Goal: Task Accomplishment & Management: Use online tool/utility

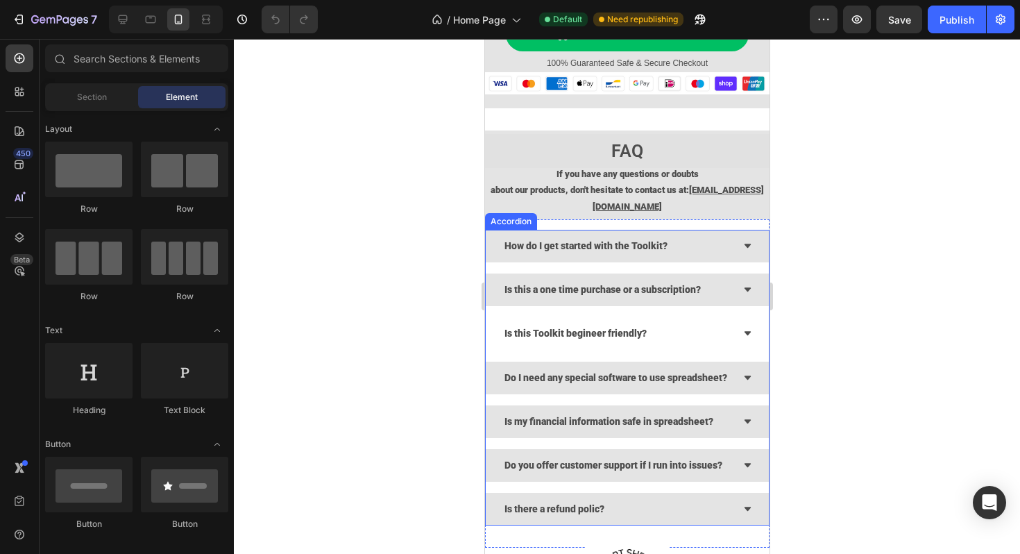
scroll to position [5302, 0]
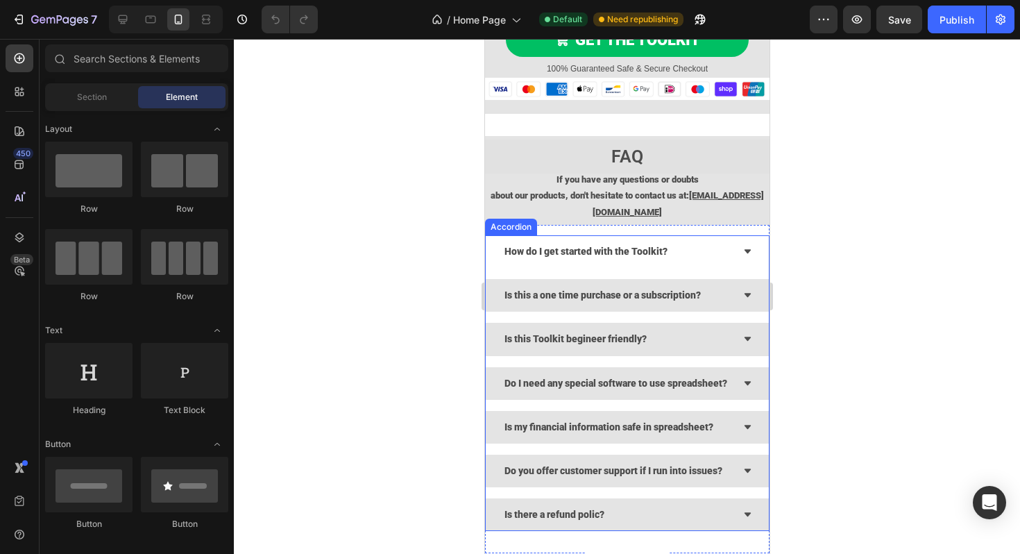
click at [748, 252] on icon at bounding box center [747, 251] width 9 height 9
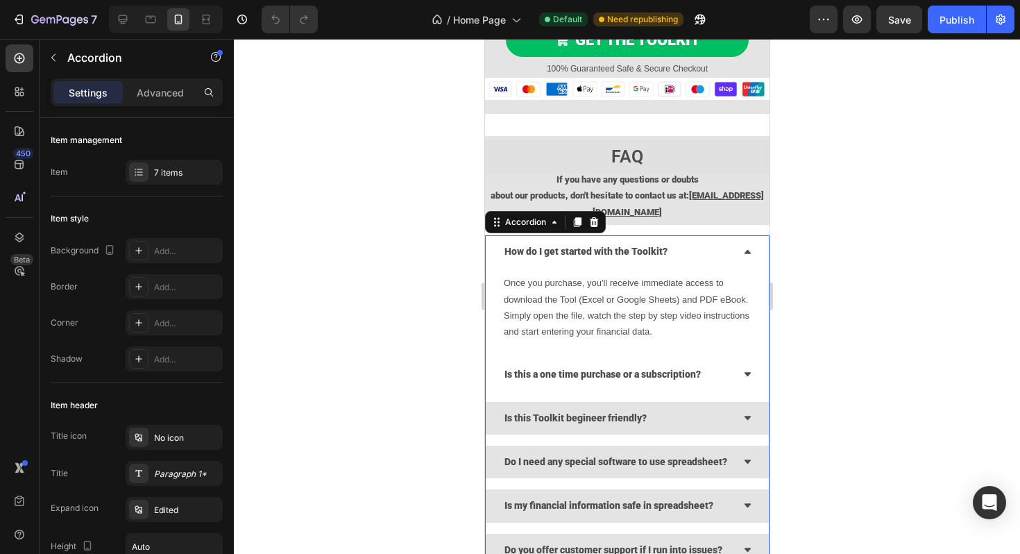
click at [740, 375] on div "Is this a one time purchase or a subscription?" at bounding box center [626, 374] width 283 height 33
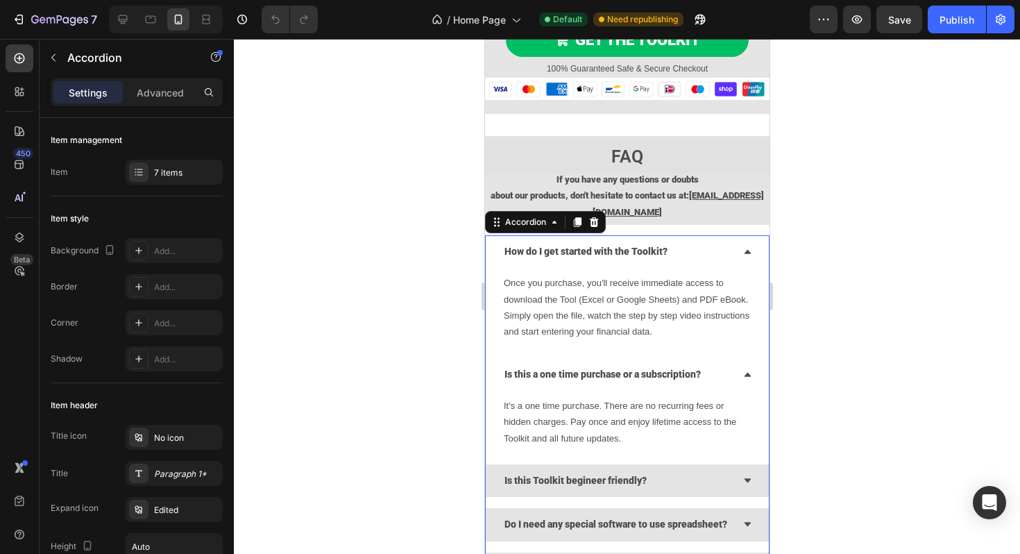
click at [557, 375] on strong "Is this a one time purchase or a subscription?" at bounding box center [602, 373] width 196 height 11
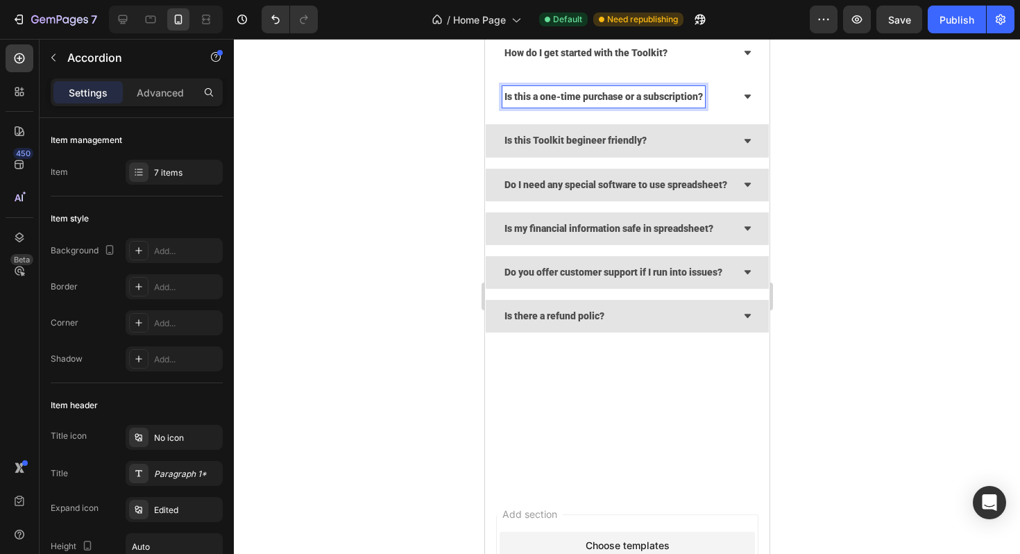
scroll to position [5223, 0]
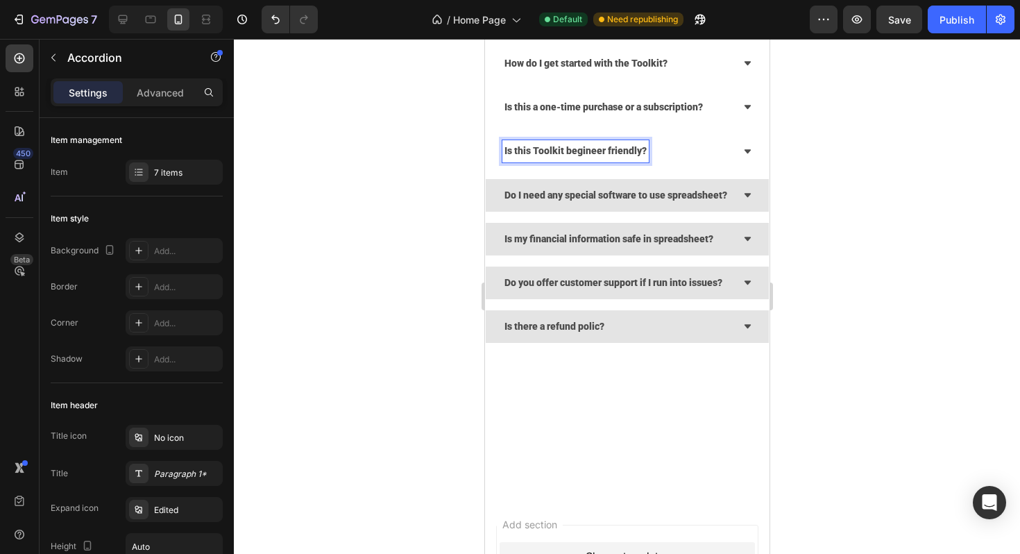
click at [607, 156] on strong "Is this Toolkit begineer friendly?" at bounding box center [575, 150] width 142 height 11
click at [751, 156] on icon at bounding box center [747, 151] width 9 height 9
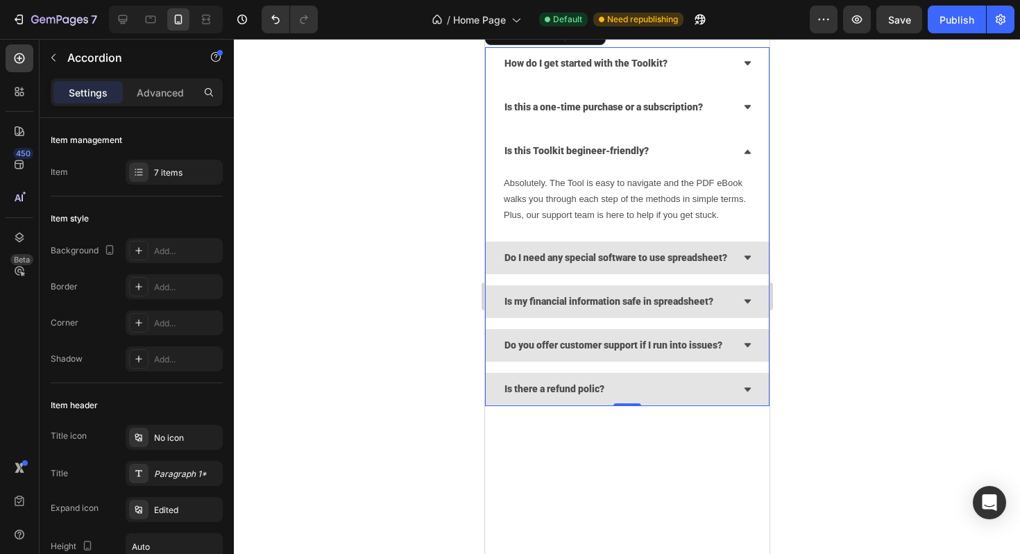
click at [745, 167] on div "Is this Toolkit begineer-friendly?" at bounding box center [626, 151] width 283 height 33
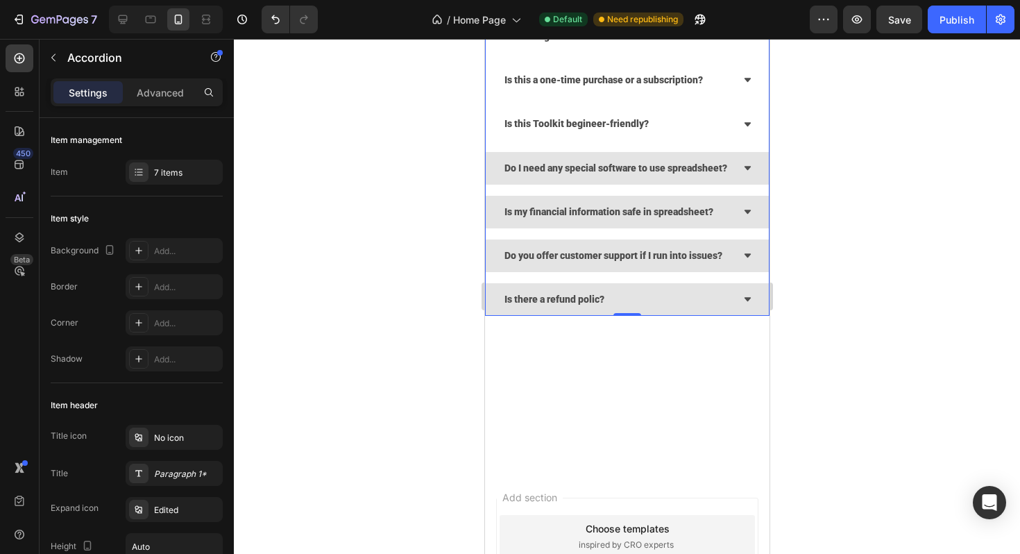
scroll to position [5254, 0]
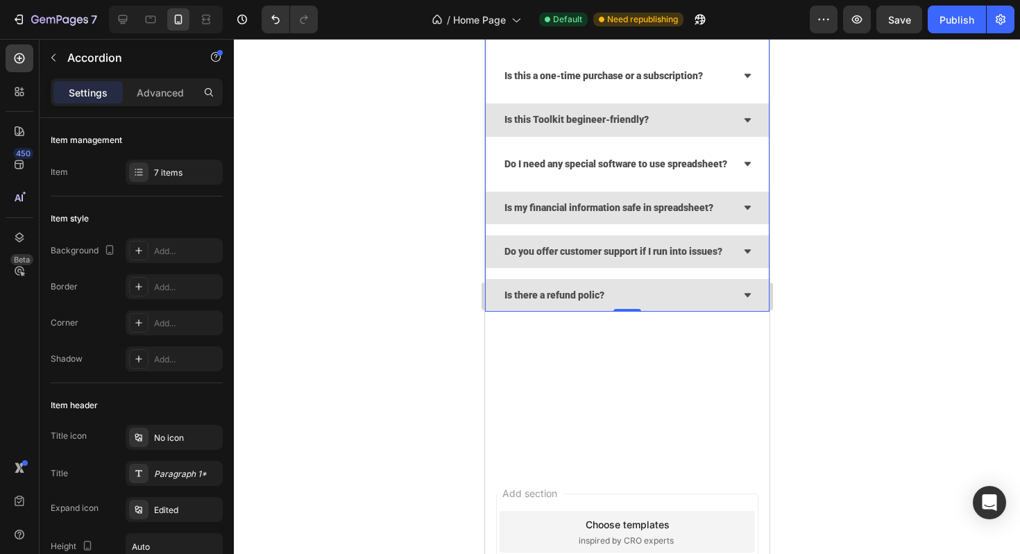
click at [744, 166] on icon at bounding box center [747, 164] width 6 height 4
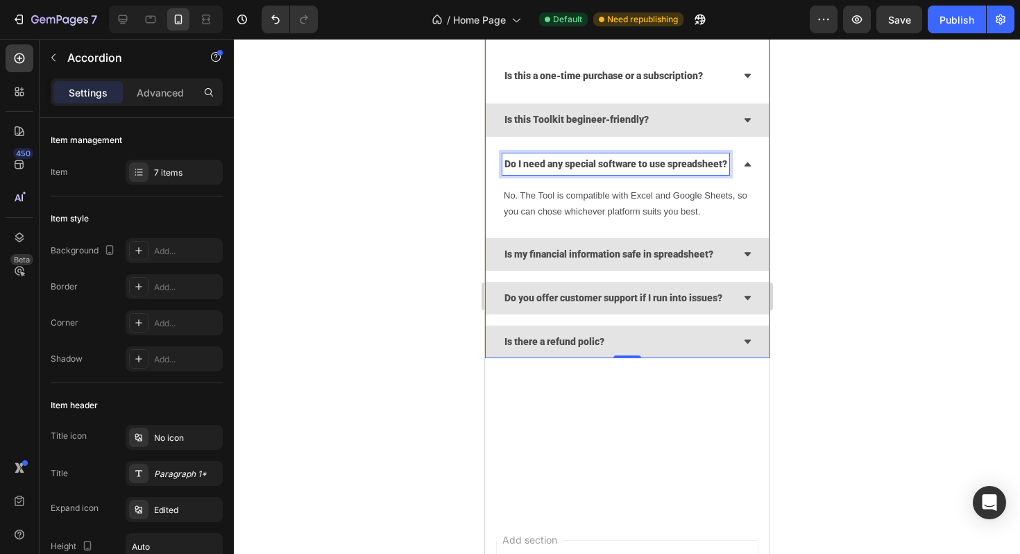
click at [669, 169] on strong "Do I need any special software to use spreadsheet?" at bounding box center [615, 163] width 223 height 11
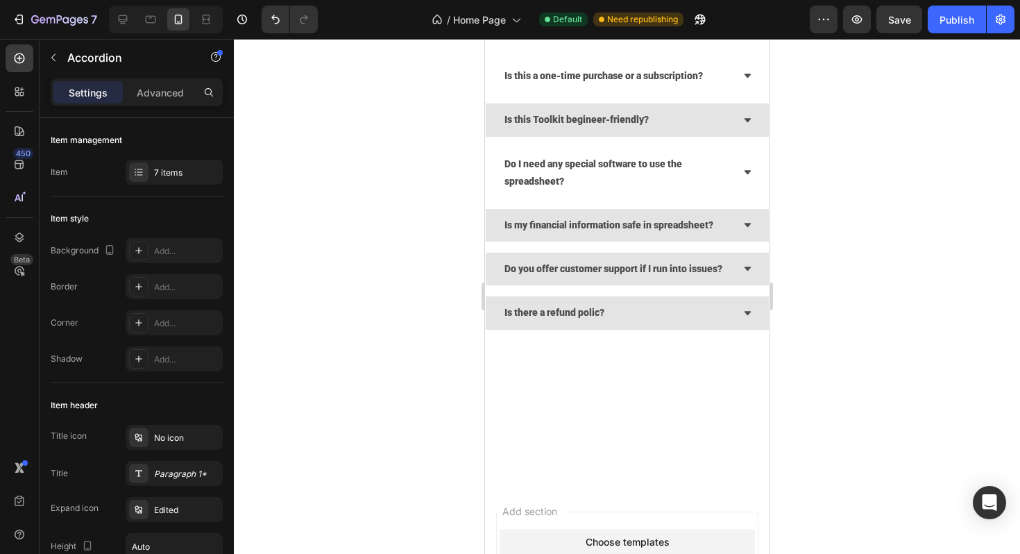
click at [912, 397] on div at bounding box center [627, 296] width 786 height 515
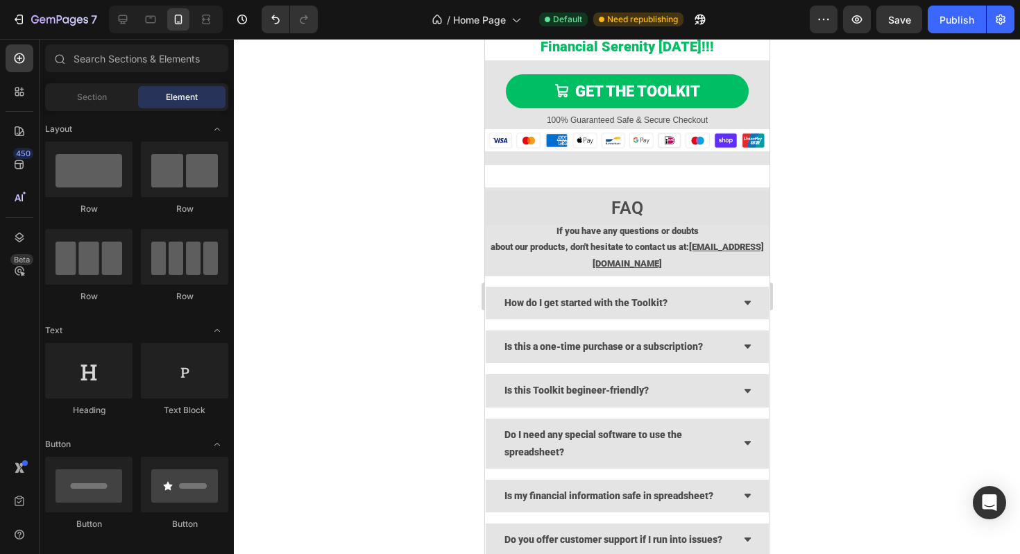
scroll to position [4987, 0]
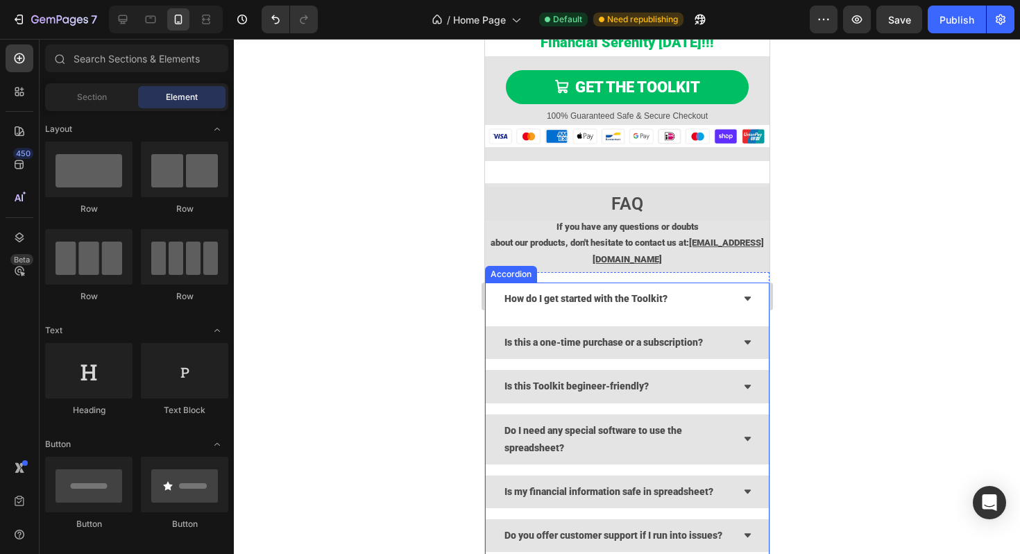
click at [743, 300] on icon at bounding box center [747, 298] width 9 height 9
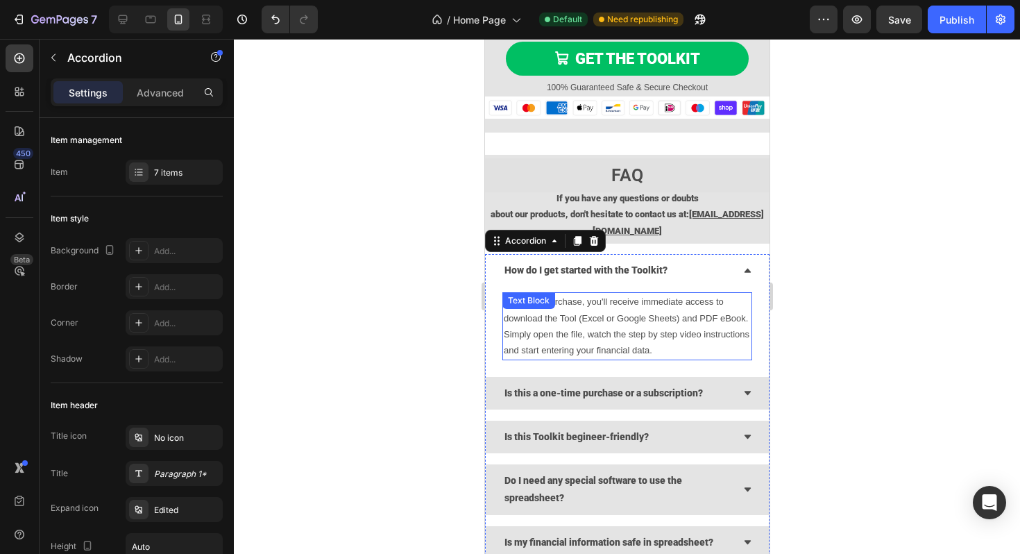
scroll to position [5026, 0]
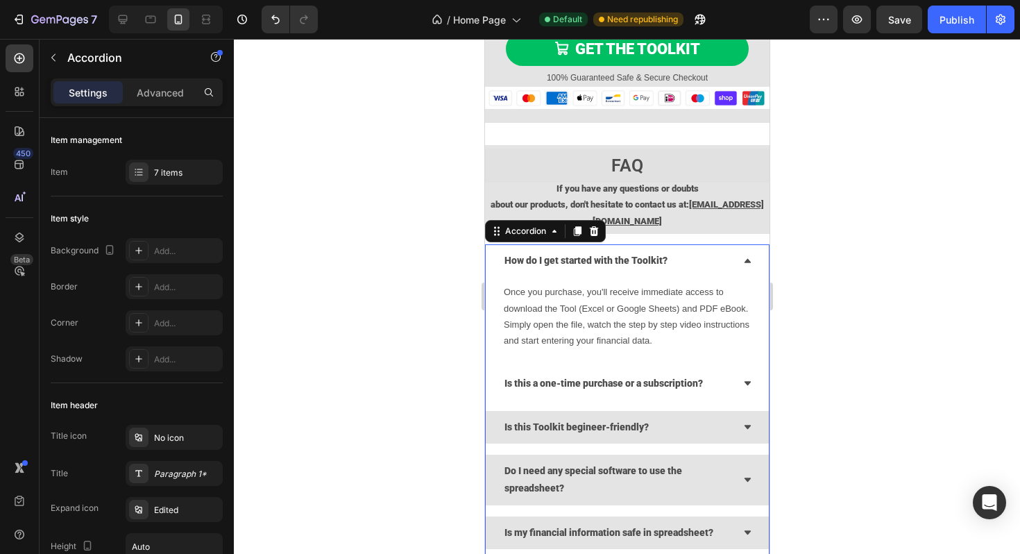
click at [743, 380] on icon at bounding box center [747, 383] width 9 height 9
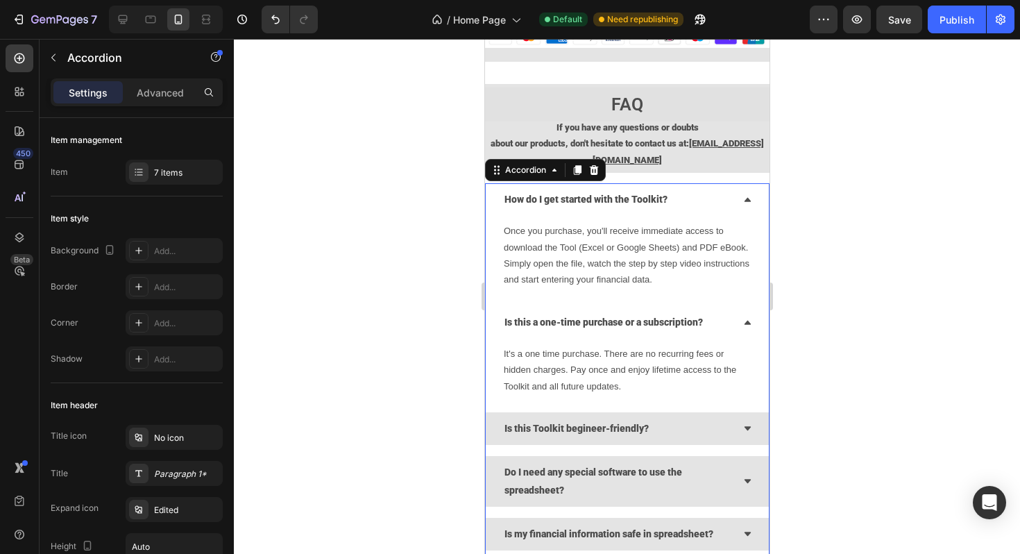
scroll to position [5100, 0]
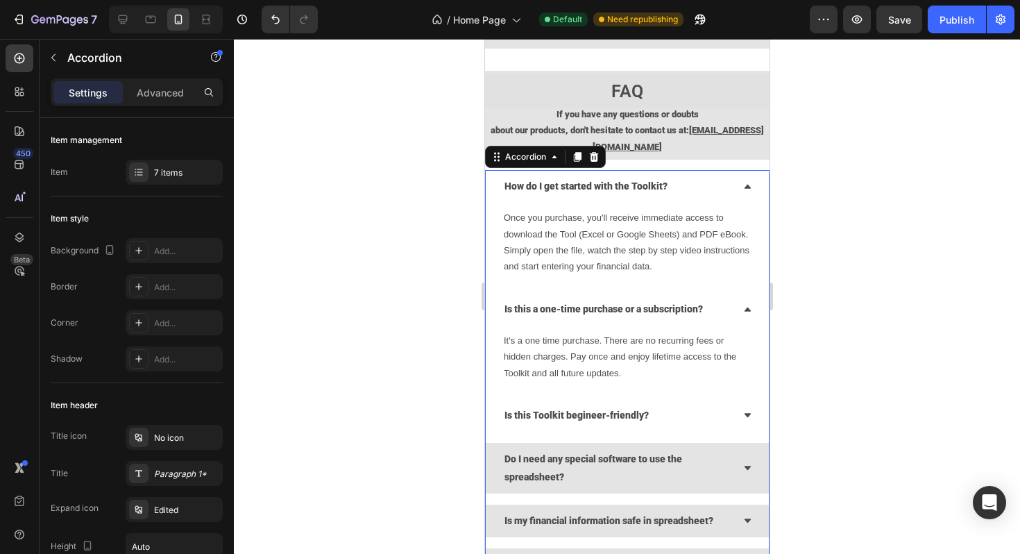
click at [745, 412] on icon at bounding box center [747, 415] width 9 height 9
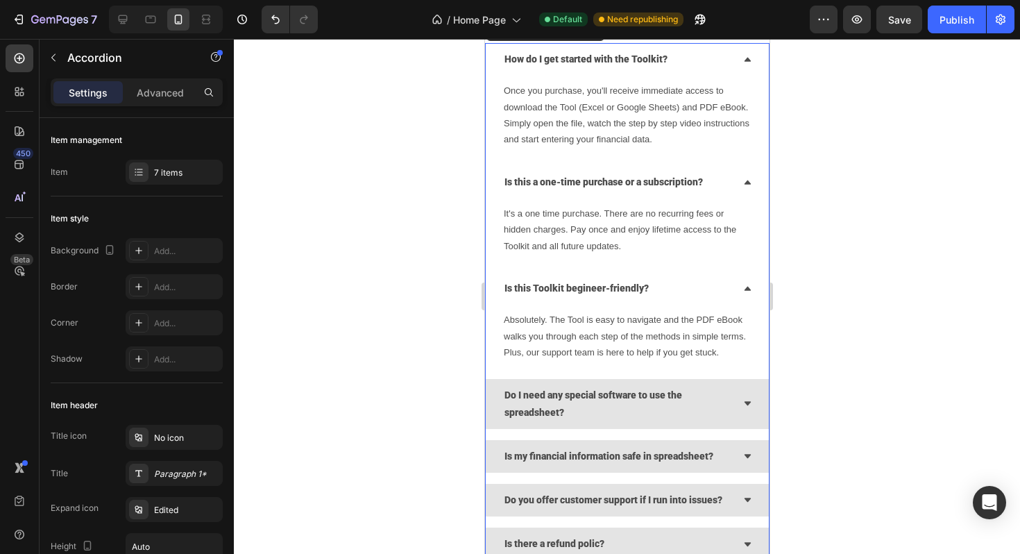
scroll to position [5231, 0]
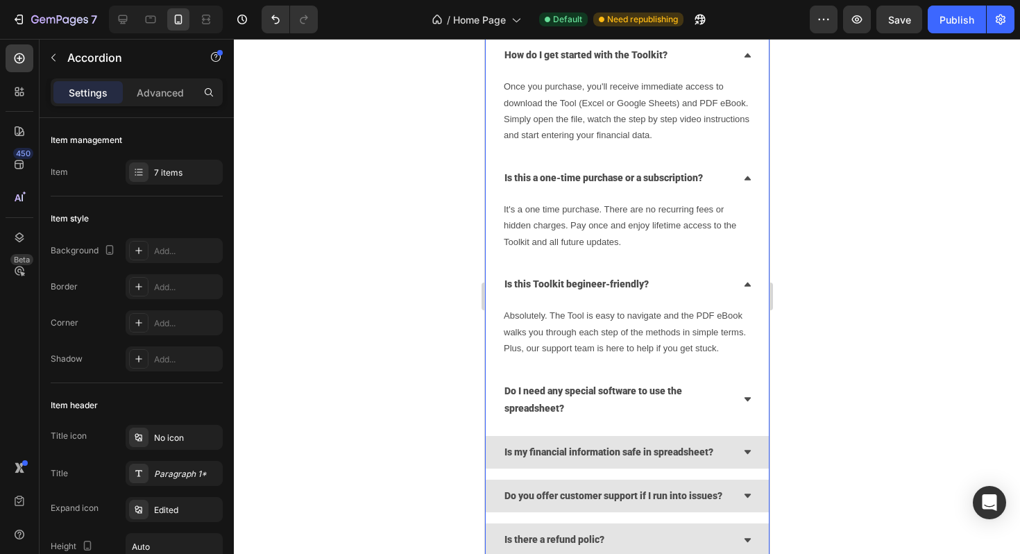
click at [743, 400] on icon at bounding box center [747, 399] width 9 height 9
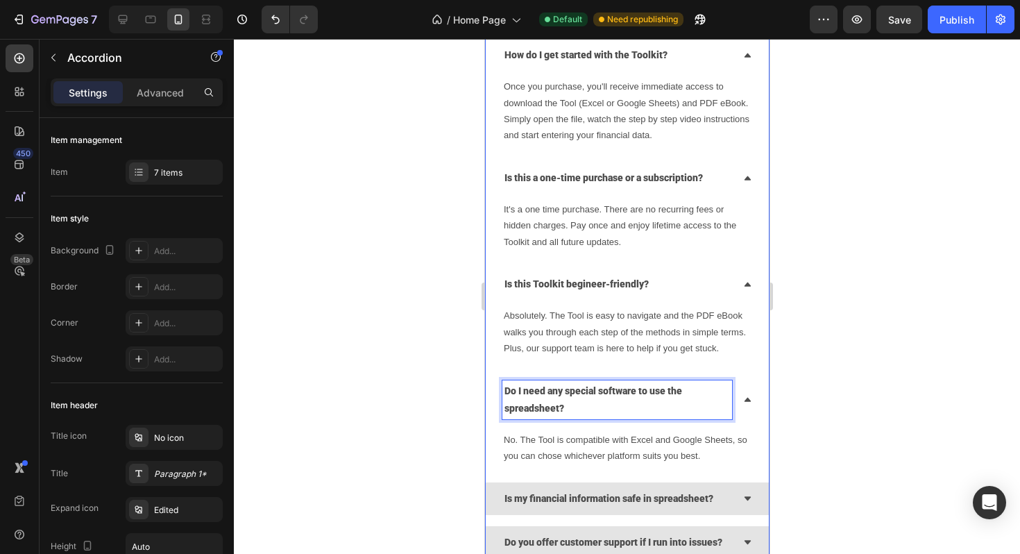
click at [559, 408] on strong "Do I need any special software to use the spreadsheet?" at bounding box center [593, 399] width 178 height 28
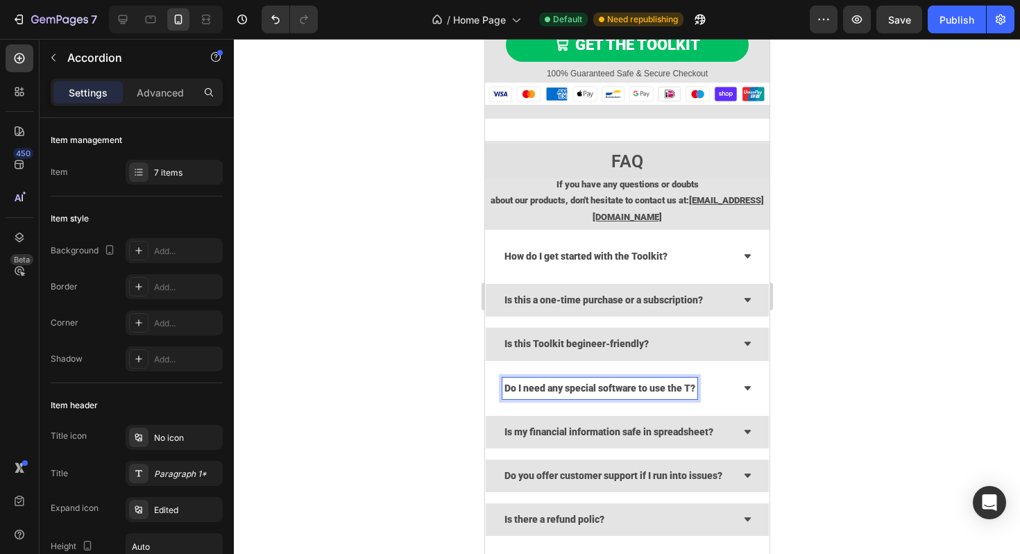
scroll to position [5027, 0]
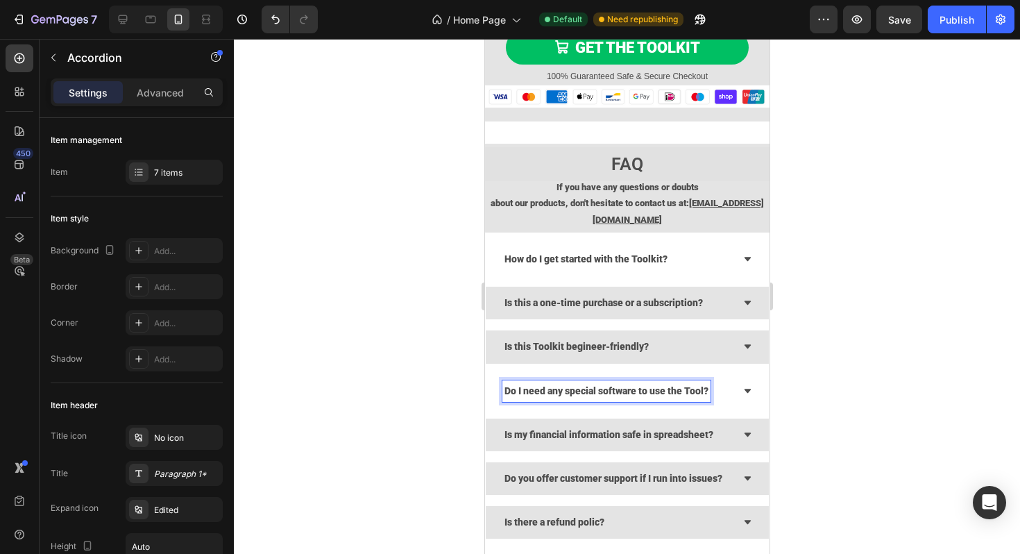
click at [750, 387] on icon at bounding box center [747, 391] width 9 height 9
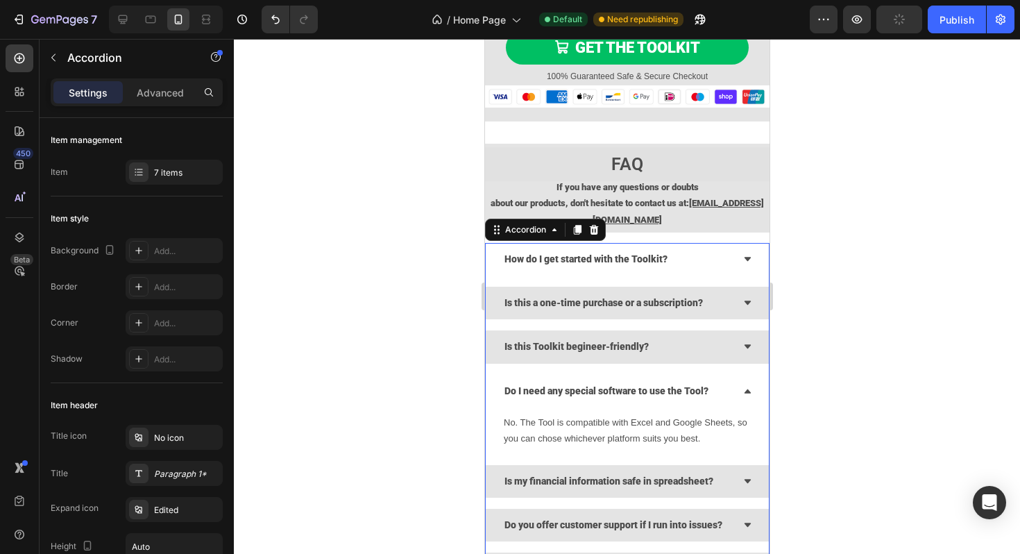
click at [750, 387] on icon at bounding box center [747, 391] width 9 height 9
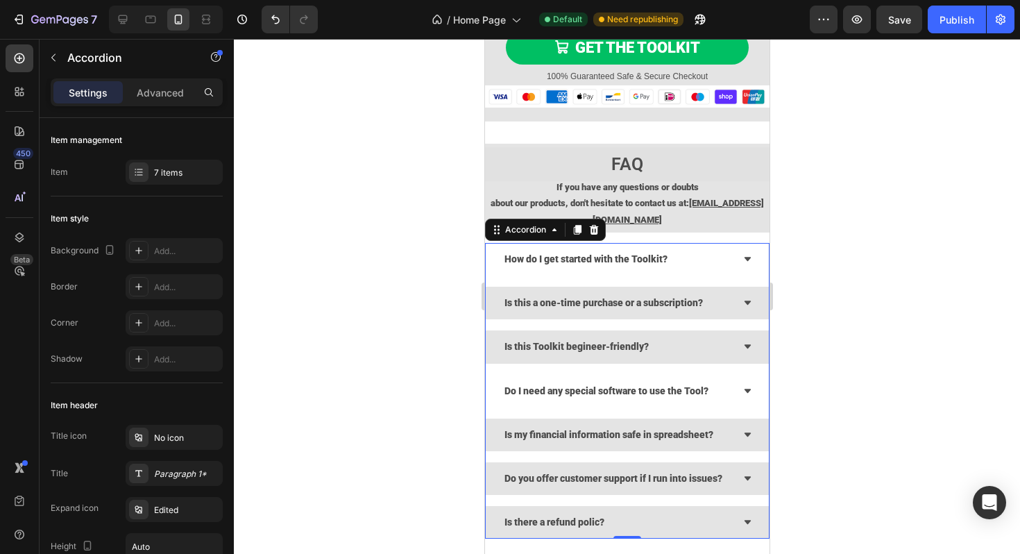
click at [750, 387] on icon at bounding box center [747, 391] width 9 height 9
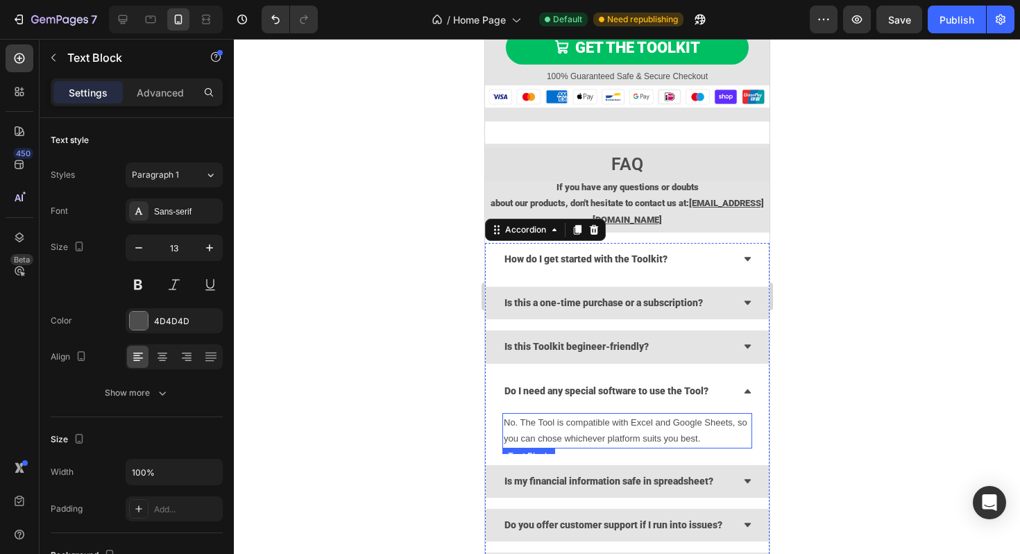
click at [552, 439] on p "No. The Tool is compatible with Excel and Google Sheets, so you can chose which…" at bounding box center [626, 430] width 247 height 33
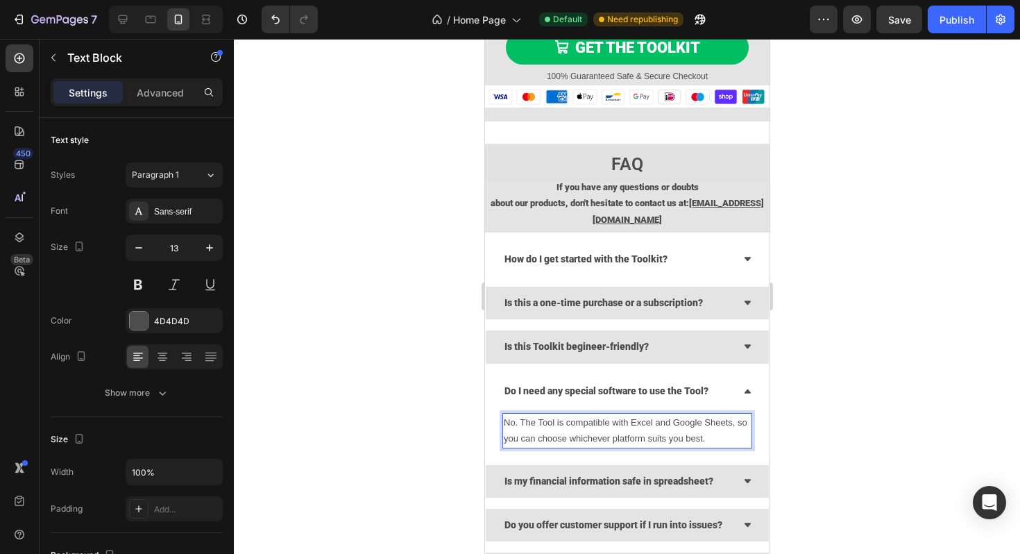
click at [835, 405] on div at bounding box center [627, 296] width 786 height 515
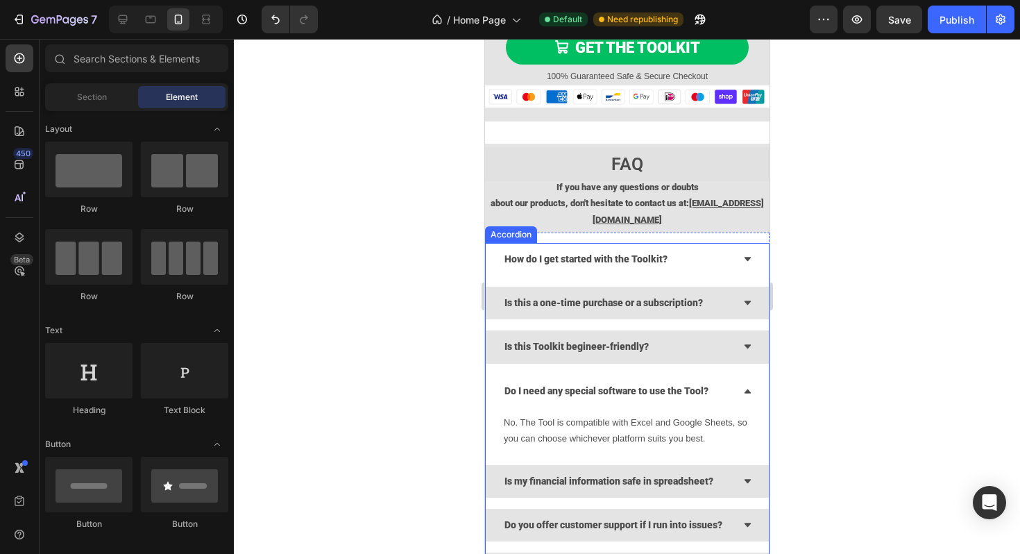
click at [744, 391] on icon at bounding box center [747, 391] width 9 height 9
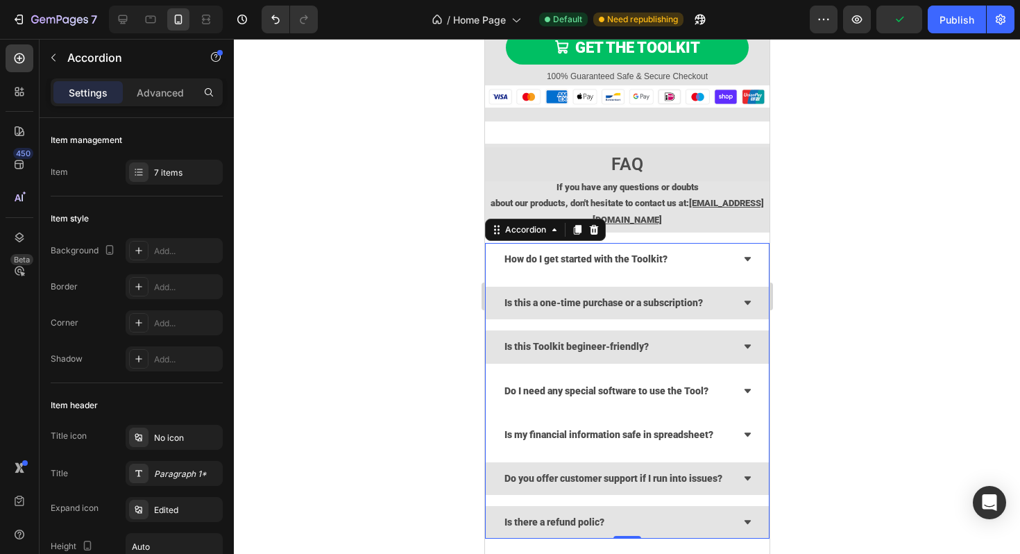
click at [749, 432] on icon at bounding box center [747, 434] width 9 height 9
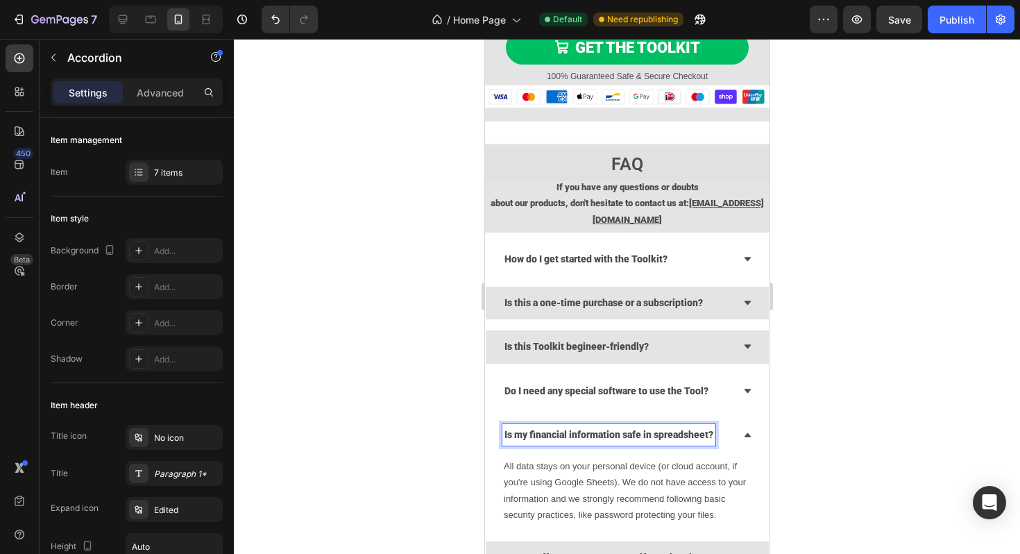
click at [655, 436] on strong "Is my financial information safe in spreadsheet?" at bounding box center [608, 434] width 209 height 11
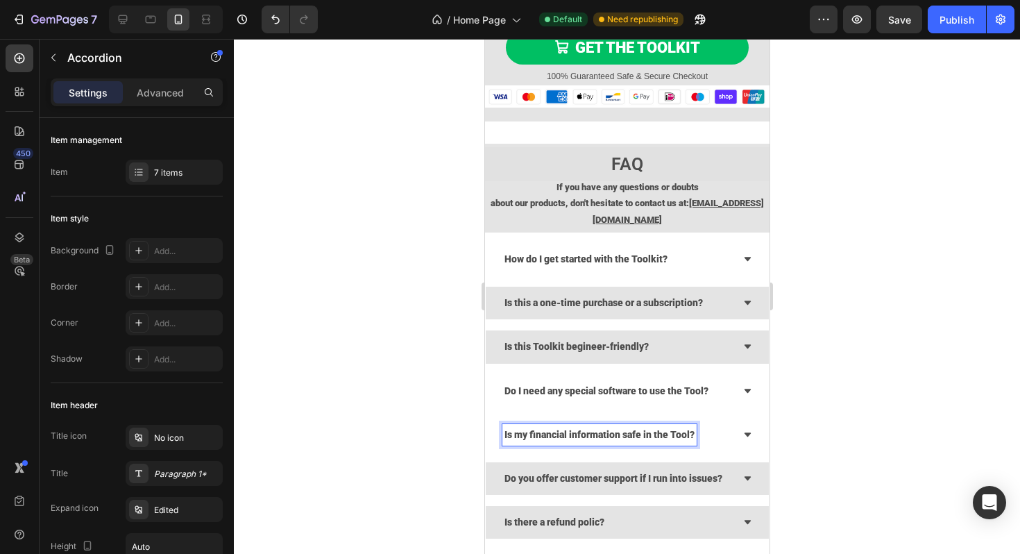
click at [854, 313] on div at bounding box center [627, 296] width 786 height 515
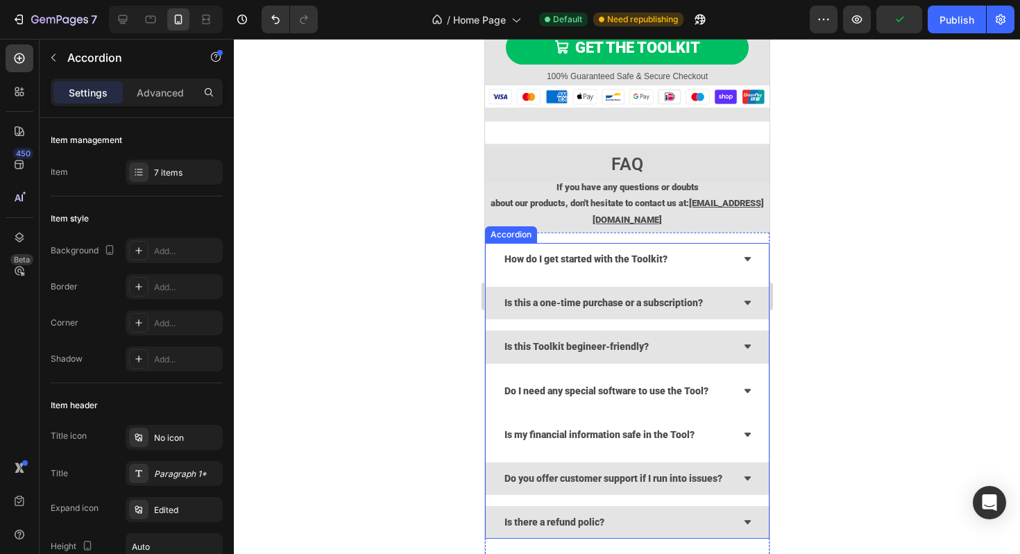
click at [747, 261] on icon at bounding box center [747, 259] width 9 height 9
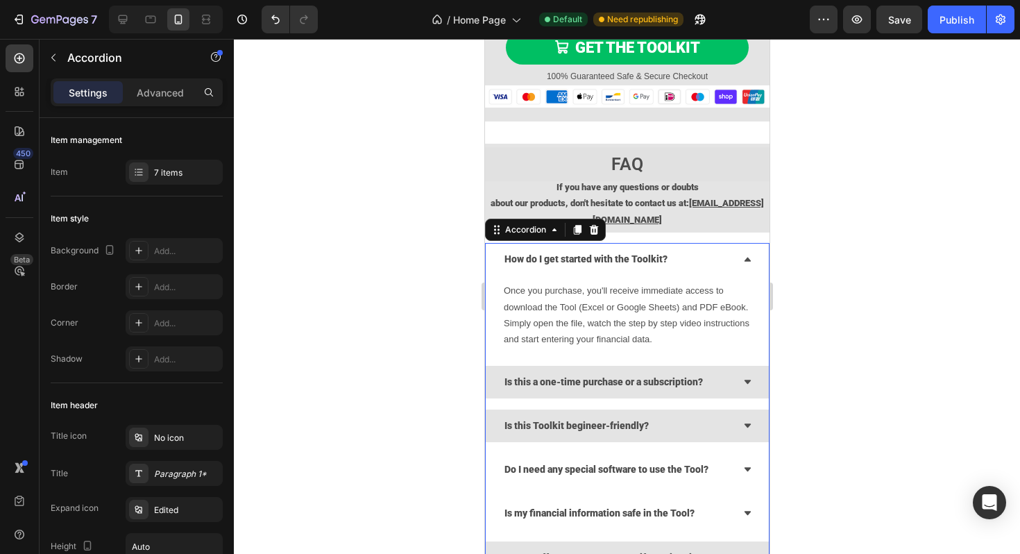
click at [747, 261] on icon at bounding box center [747, 259] width 6 height 4
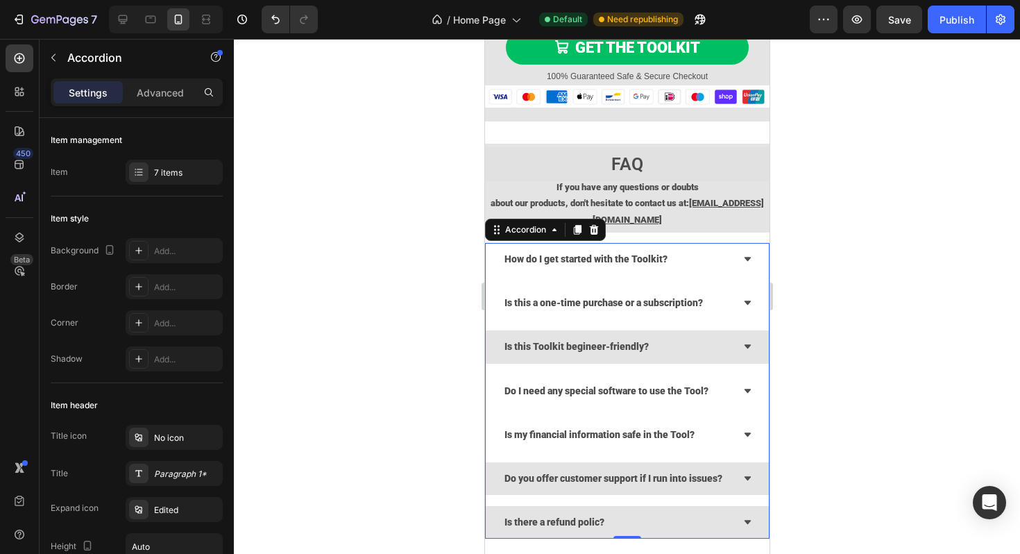
click at [747, 297] on div "Is this a one-time purchase or a subscription?" at bounding box center [626, 303] width 283 height 33
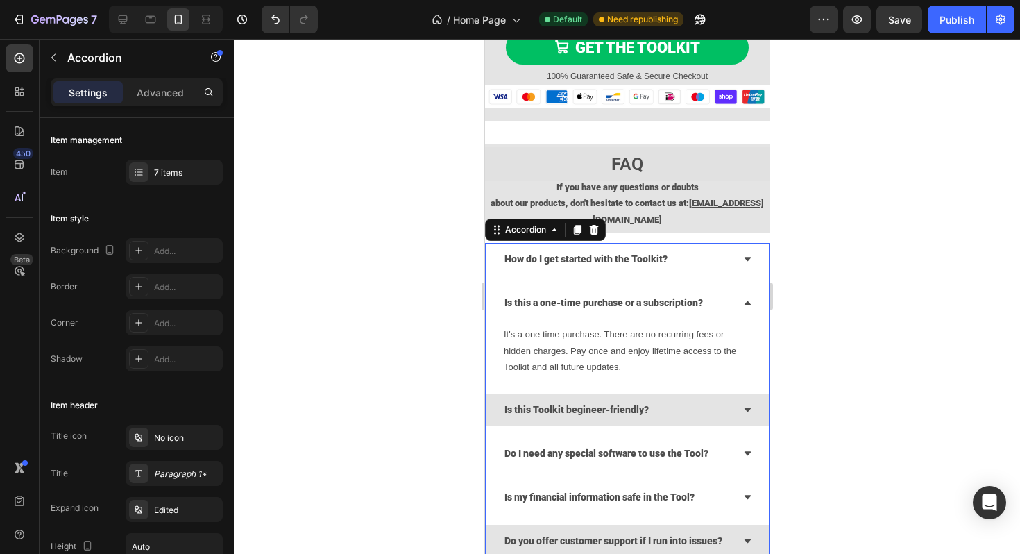
click at [747, 297] on div "Is this a one-time purchase or a subscription?" at bounding box center [626, 303] width 283 height 33
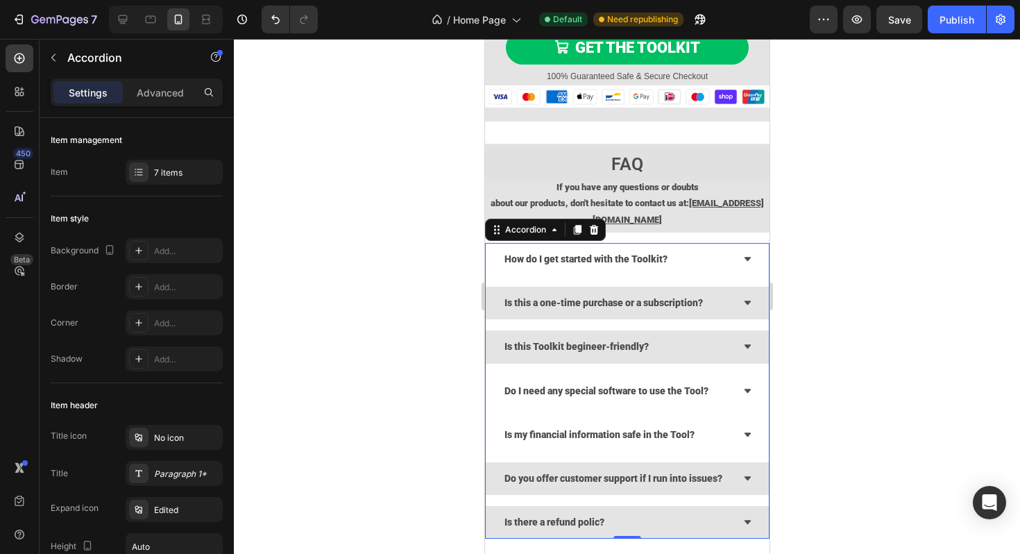
click at [746, 344] on icon at bounding box center [747, 346] width 9 height 9
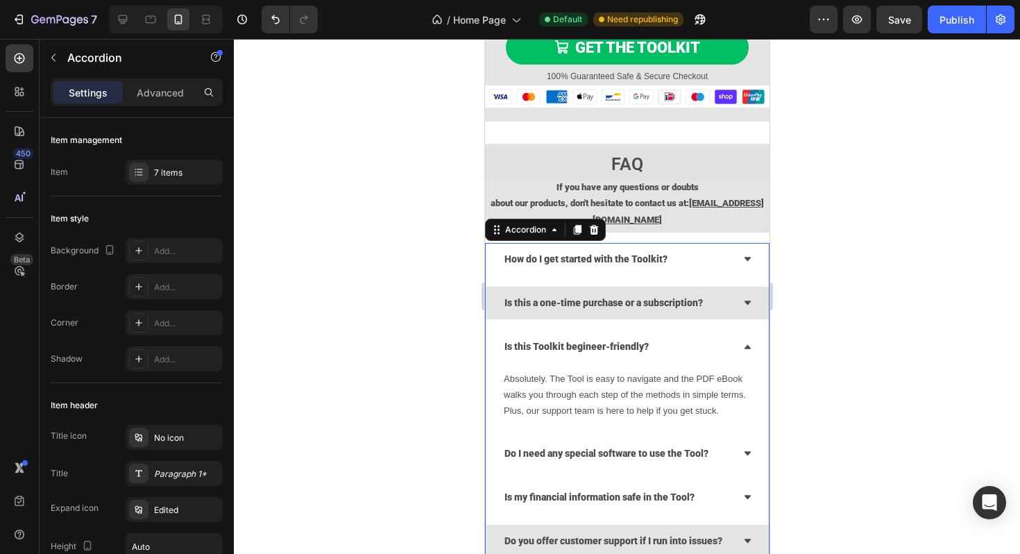
click at [746, 344] on icon at bounding box center [747, 346] width 9 height 9
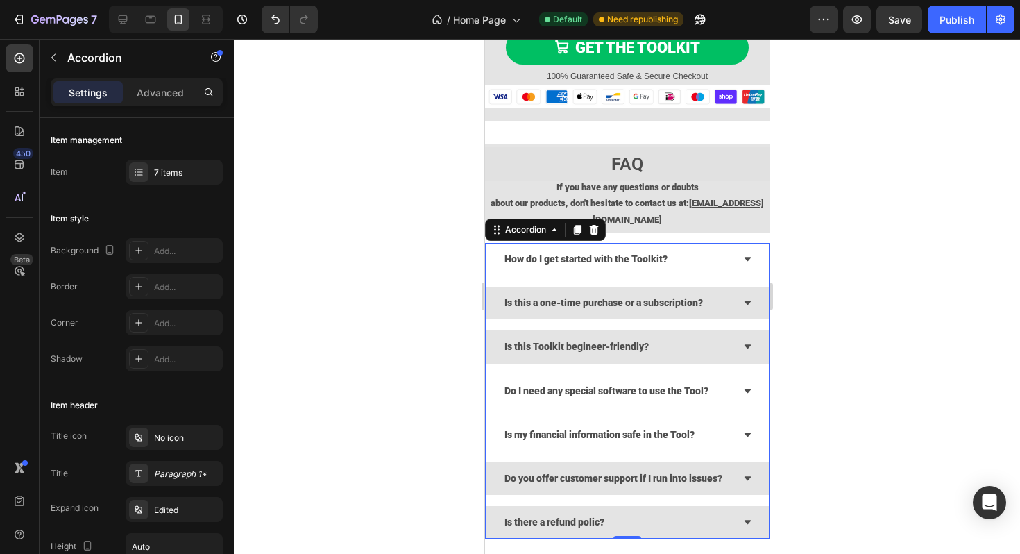
click at [745, 385] on div "Do I need any special software to use the Tool?" at bounding box center [626, 391] width 283 height 33
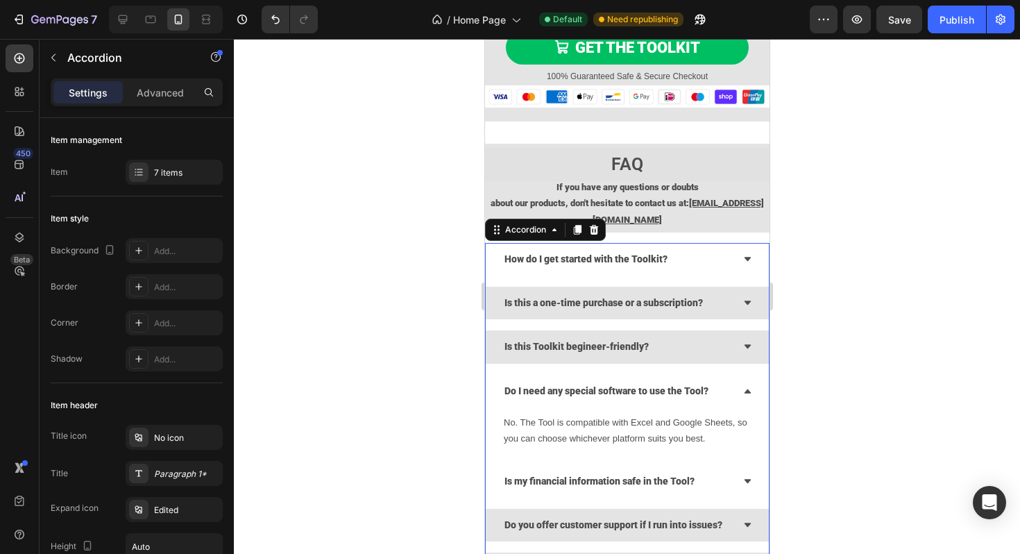
click at [745, 385] on div "Do I need any special software to use the Tool?" at bounding box center [626, 391] width 283 height 33
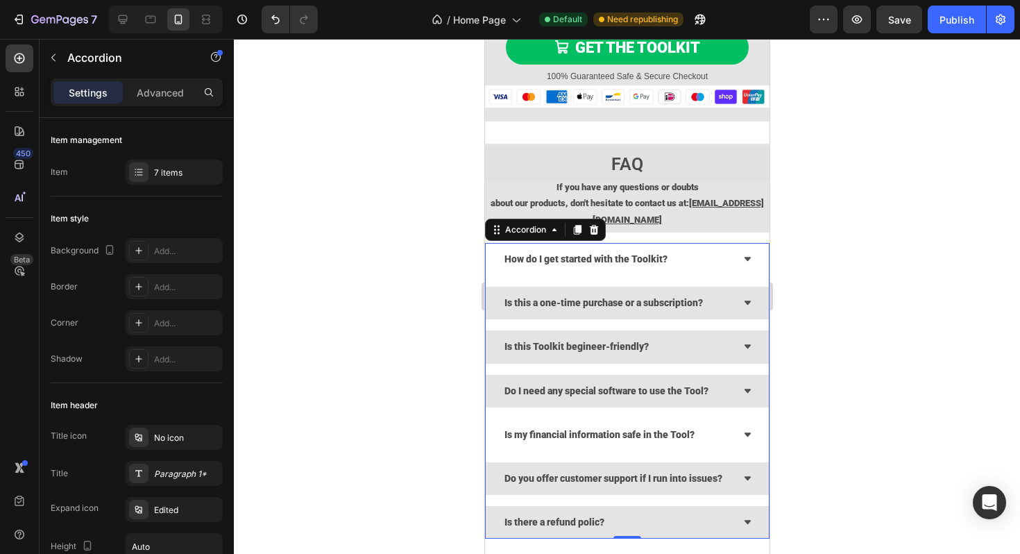
click at [749, 434] on icon at bounding box center [747, 434] width 6 height 4
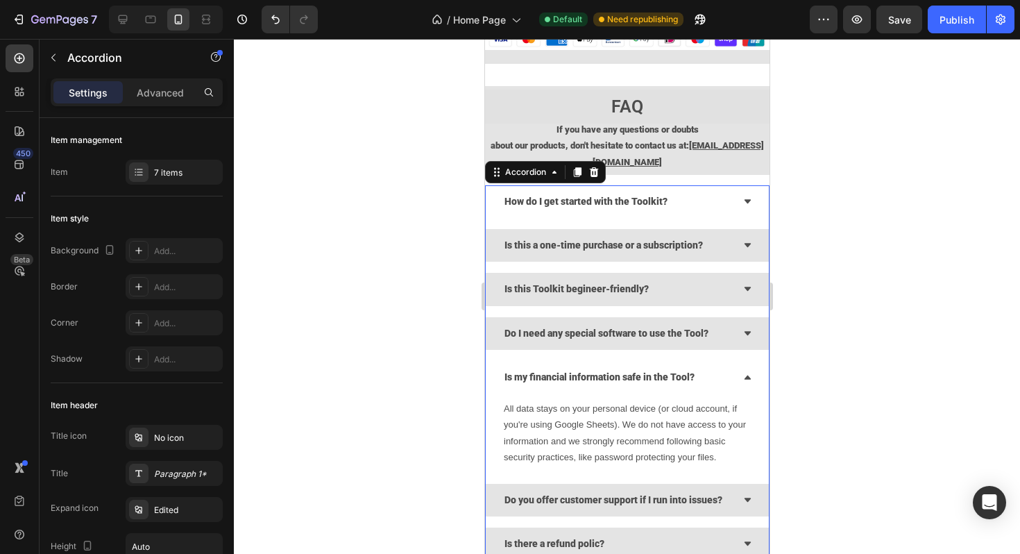
scroll to position [5088, 0]
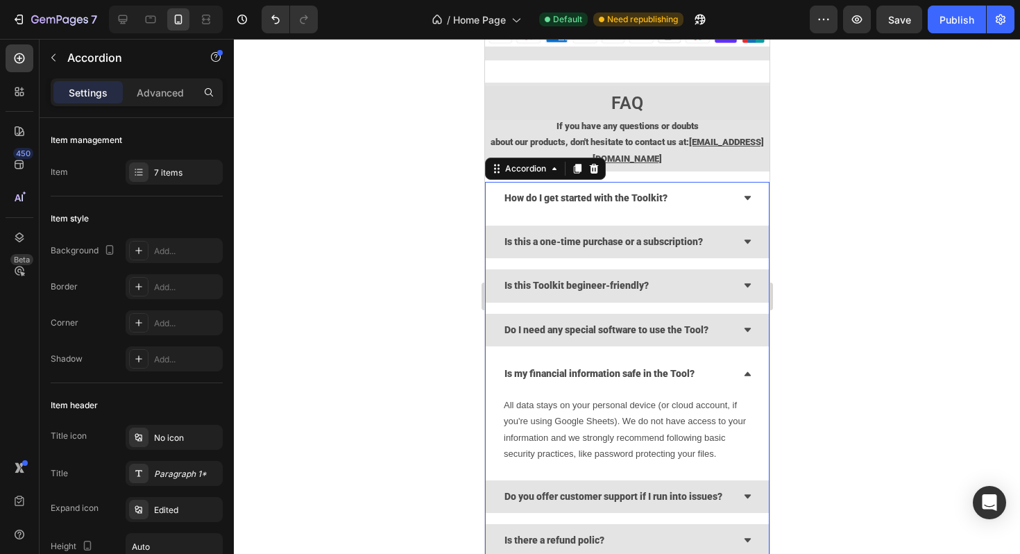
click at [749, 377] on icon at bounding box center [747, 373] width 9 height 9
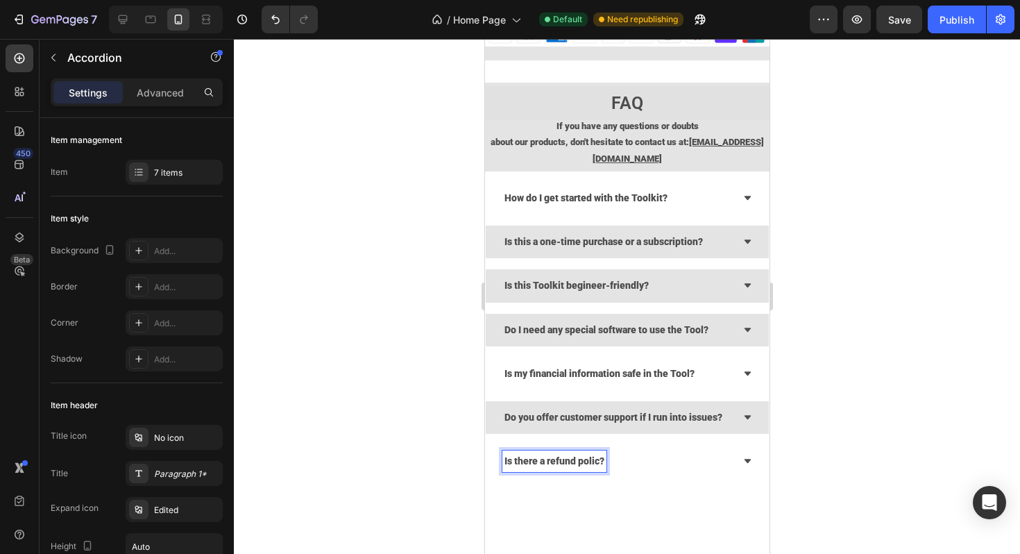
click at [601, 462] on strong "Is there a refund polic?" at bounding box center [554, 460] width 100 height 11
click at [749, 457] on icon at bounding box center [747, 461] width 9 height 9
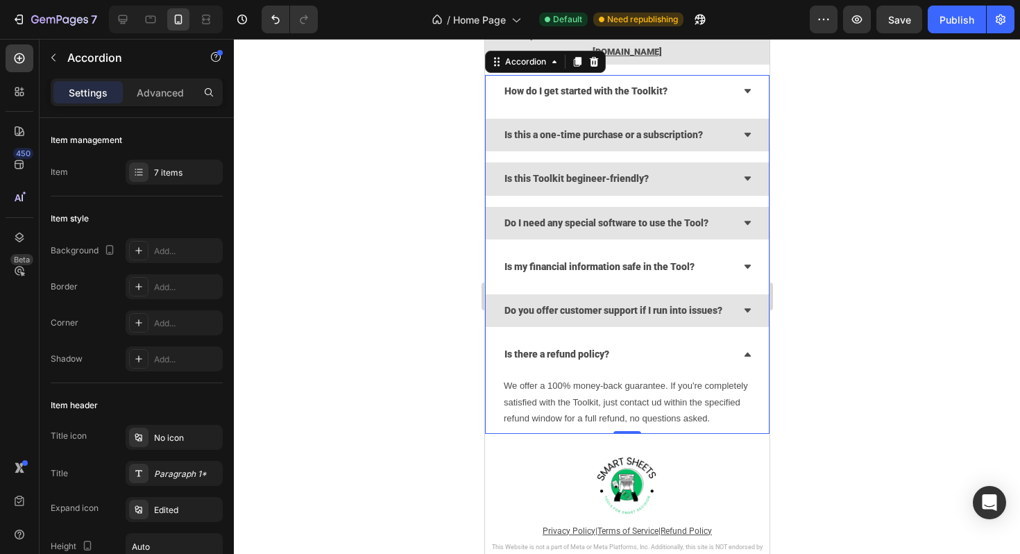
scroll to position [5198, 0]
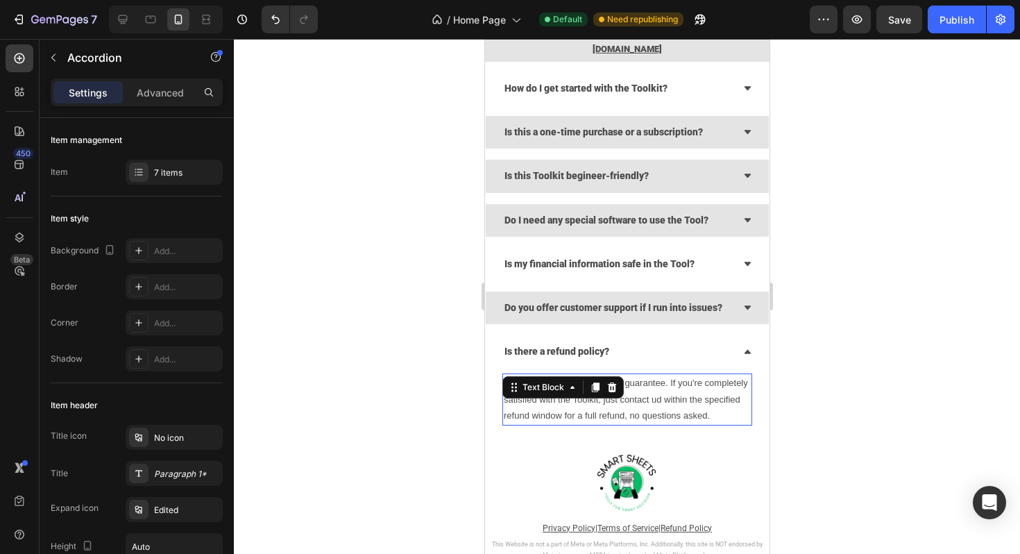
click at [659, 400] on p "We offer a 100% money-back guarantee. If you're completely satisfied with the T…" at bounding box center [626, 399] width 247 height 49
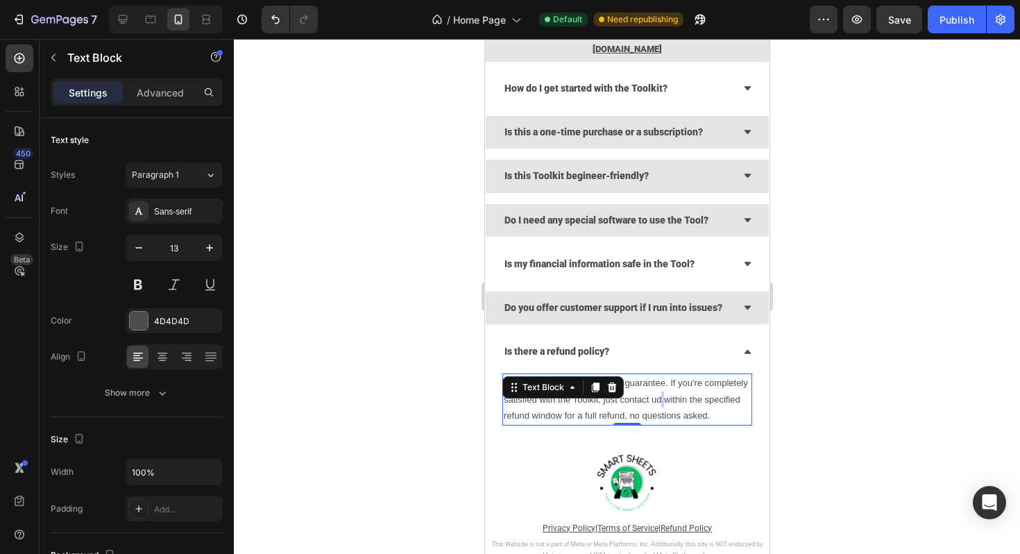
click at [659, 400] on p "We offer a 100% money-back guarantee. If you're completely satisfied with the T…" at bounding box center [626, 399] width 247 height 49
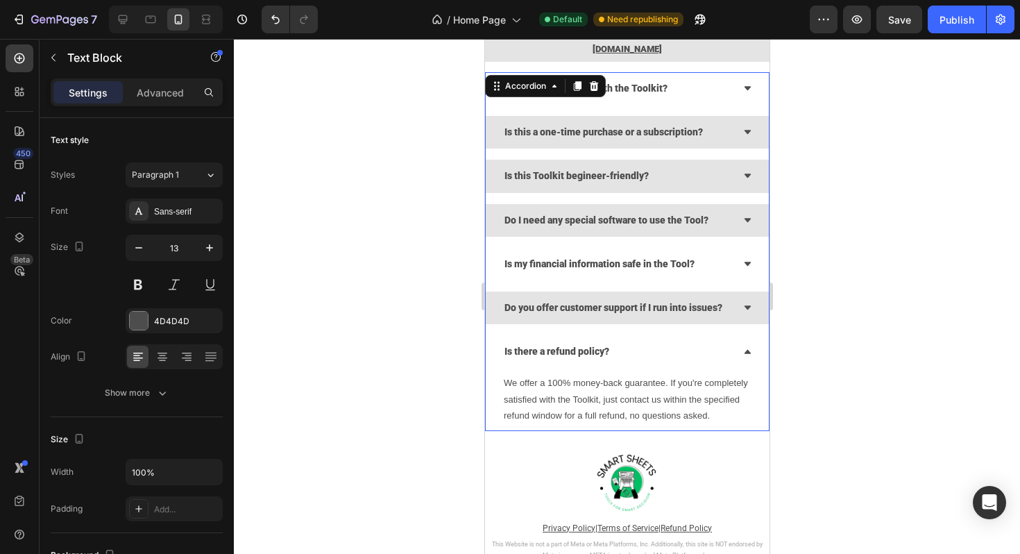
click at [750, 353] on icon at bounding box center [747, 351] width 9 height 9
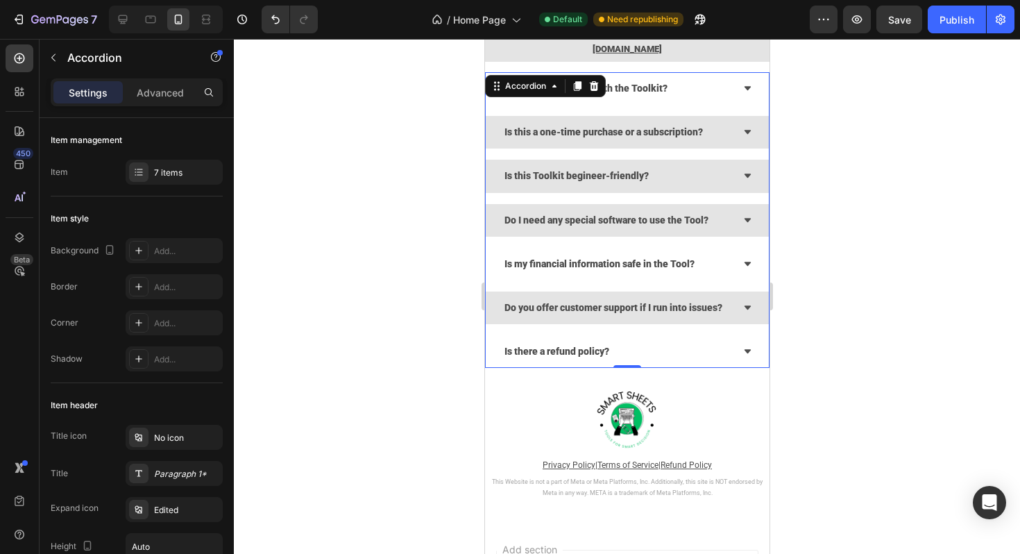
click at [743, 350] on icon at bounding box center [747, 351] width 9 height 9
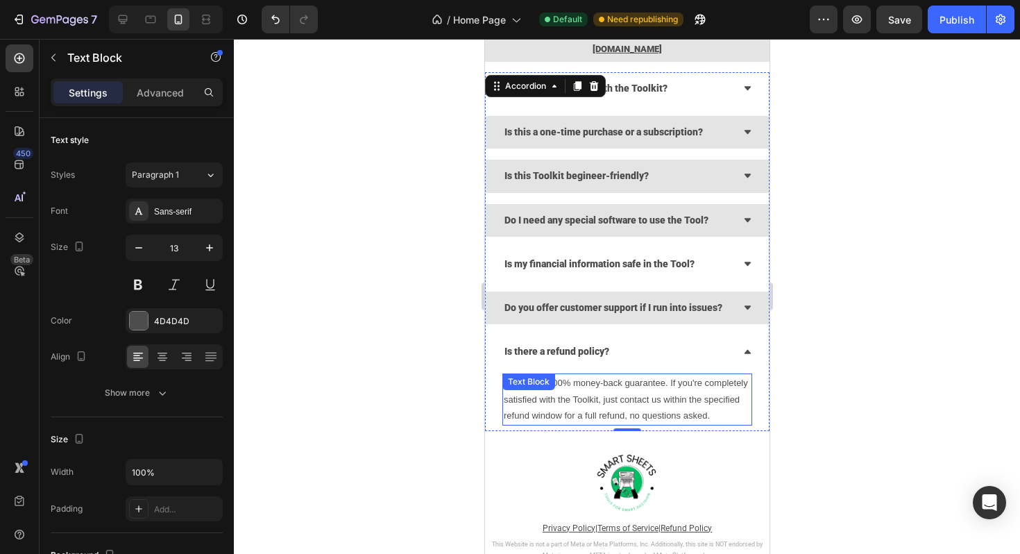
click at [705, 386] on p "We offer a 100% money-back guarantee. If you're completely satisfied with the T…" at bounding box center [626, 399] width 247 height 49
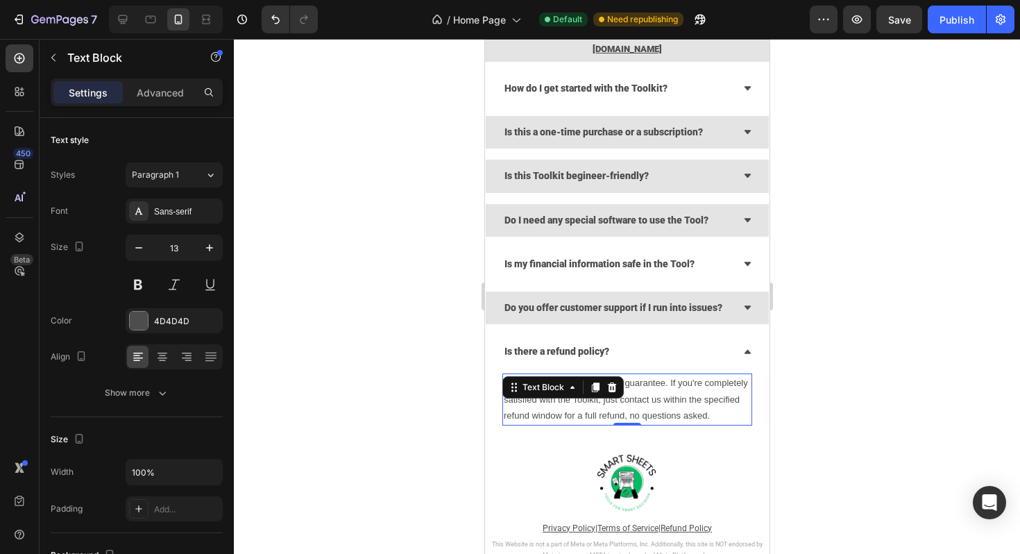
click at [705, 386] on p "We offer a 100% money-back guarantee. If you're completely satisfied with the T…" at bounding box center [626, 399] width 247 height 49
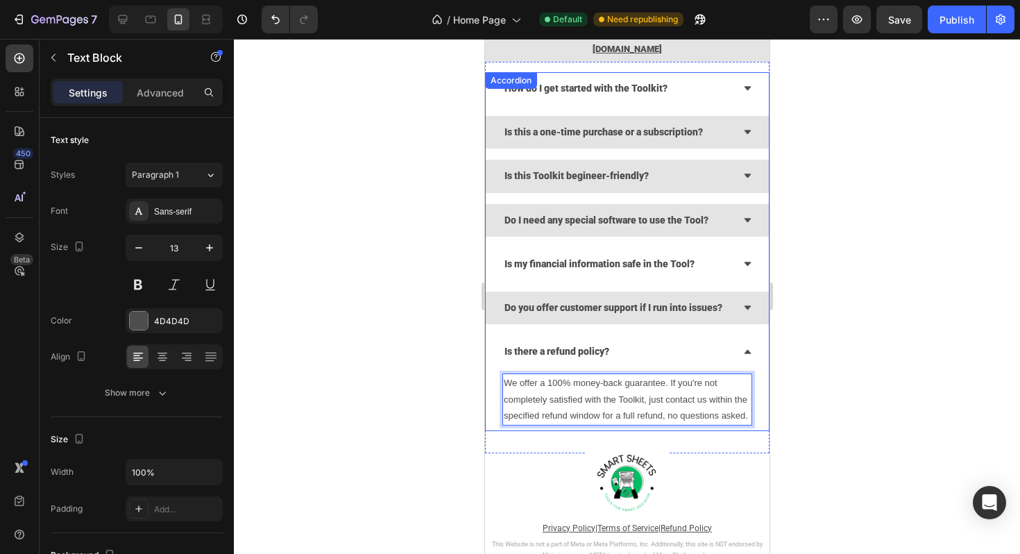
click at [744, 348] on icon at bounding box center [747, 351] width 9 height 9
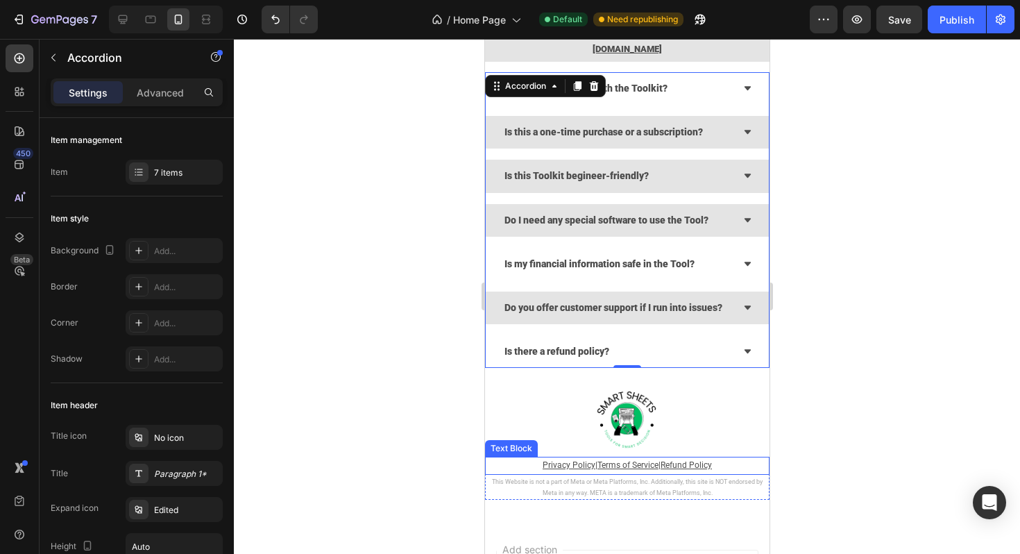
click at [685, 465] on u "Refund Policy" at bounding box center [685, 465] width 51 height 10
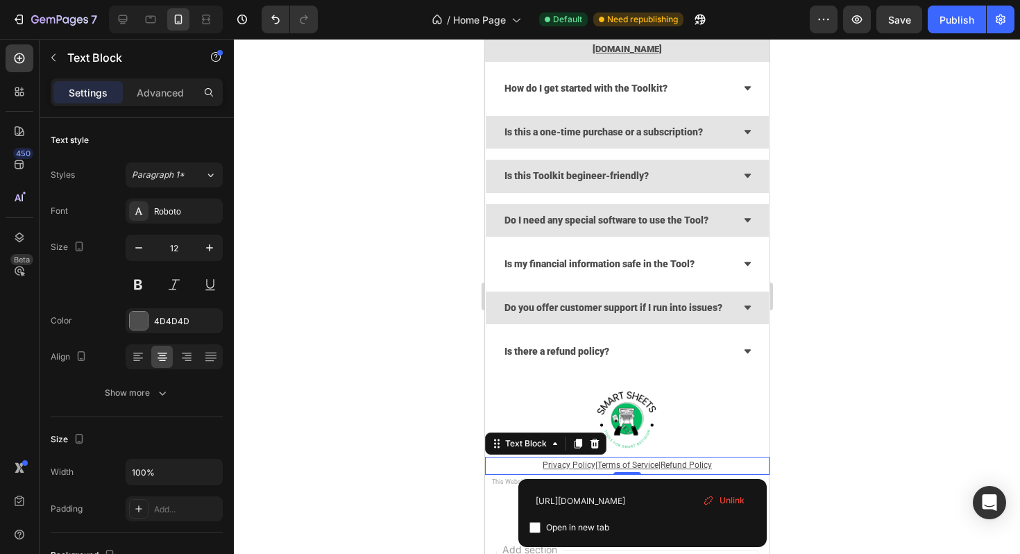
click at [685, 465] on u "Refund Policy" at bounding box center [685, 465] width 51 height 10
click at [533, 527] on input "checkbox" at bounding box center [534, 527] width 11 height 11
click at [534, 527] on input "checkbox" at bounding box center [534, 527] width 11 height 11
checkbox input "false"
click at [992, 367] on div at bounding box center [627, 296] width 786 height 515
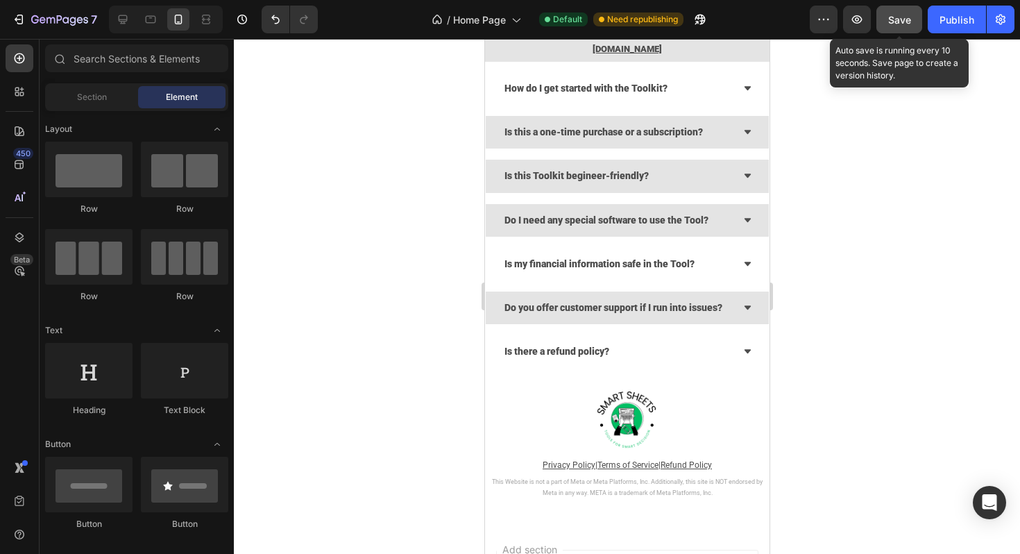
click at [897, 12] on div "Save" at bounding box center [899, 19] width 23 height 15
click at [899, 24] on span "Save" at bounding box center [899, 20] width 23 height 12
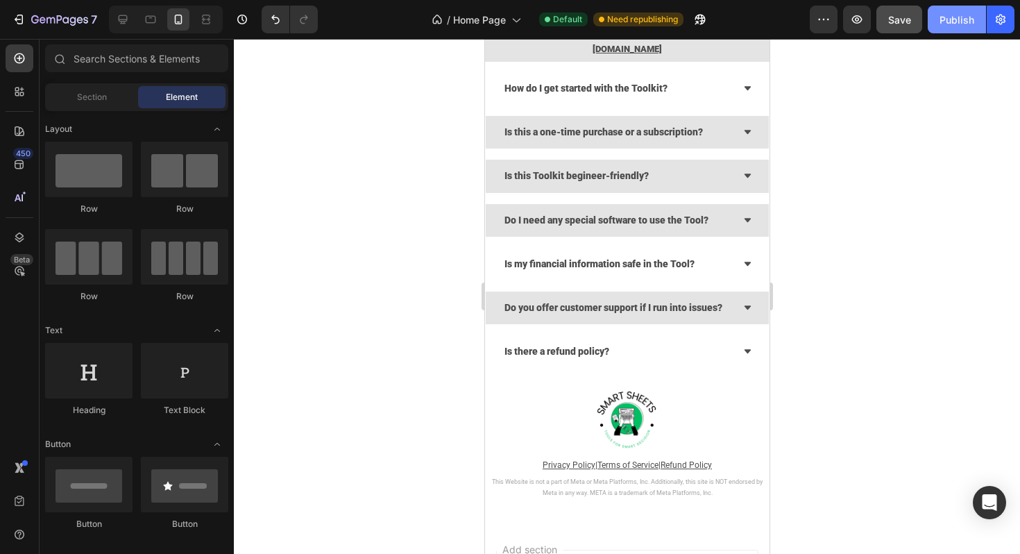
click at [953, 17] on div "Publish" at bounding box center [957, 19] width 35 height 15
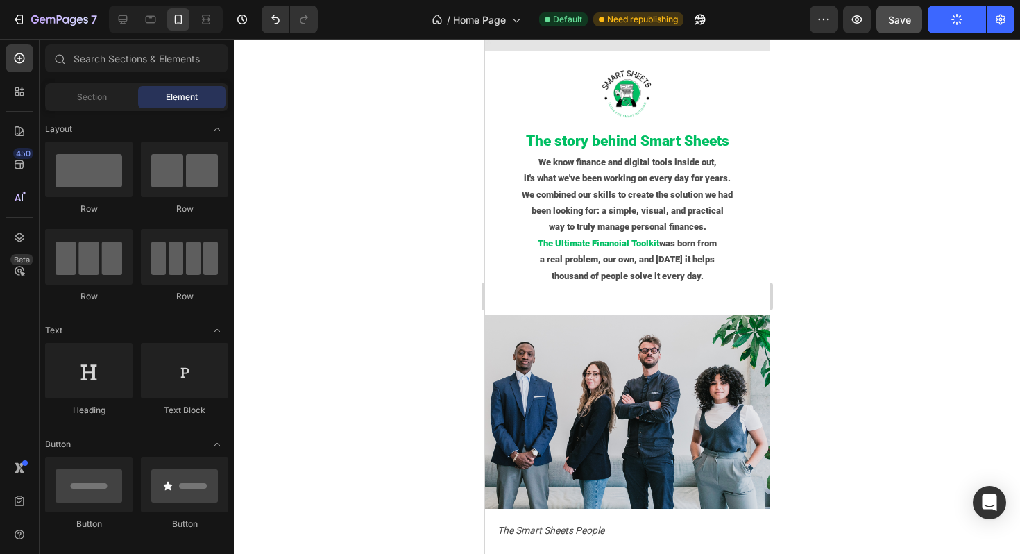
scroll to position [3460, 0]
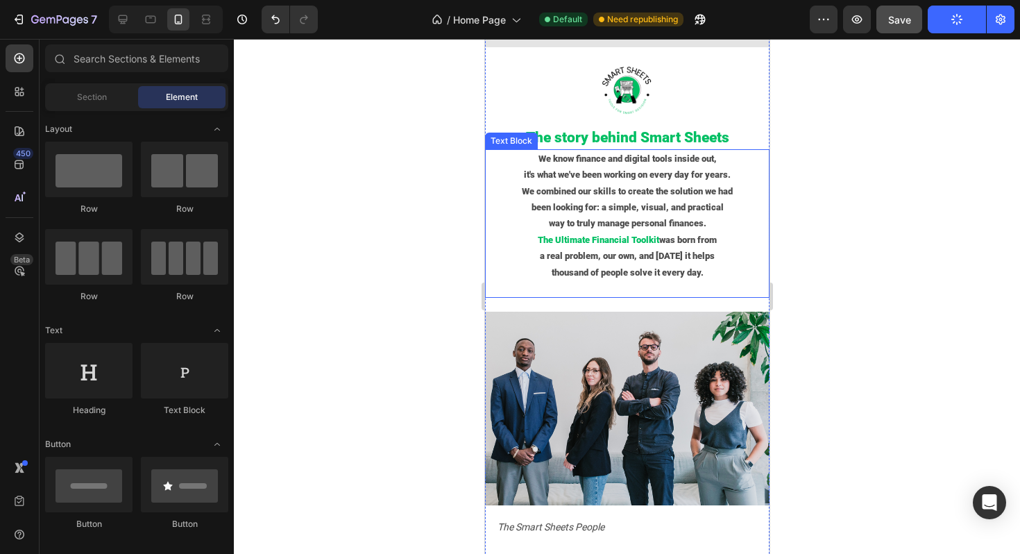
click at [535, 167] on p "We know finance and digital tools inside out," at bounding box center [627, 159] width 282 height 16
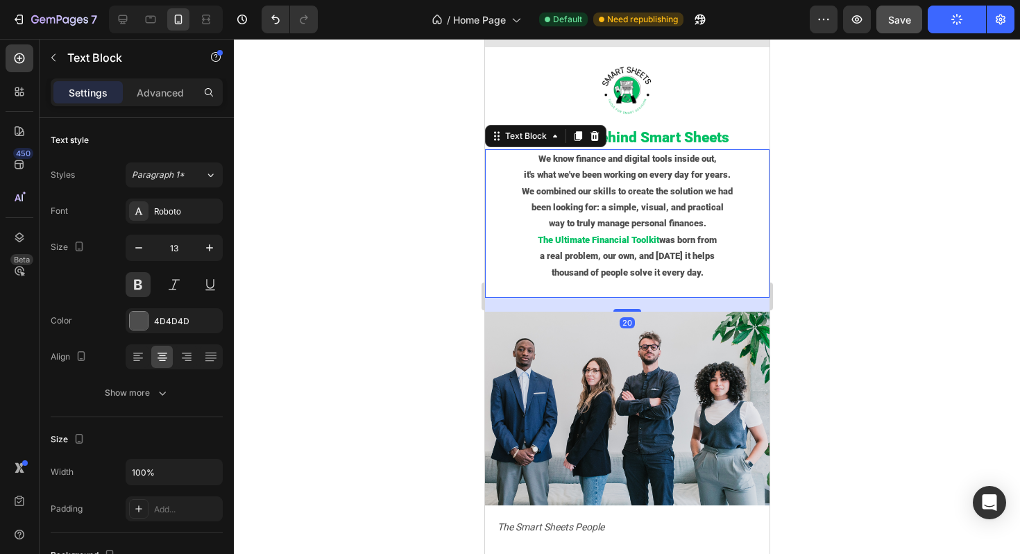
click at [535, 167] on p "We know finance and digital tools inside out," at bounding box center [627, 159] width 282 height 16
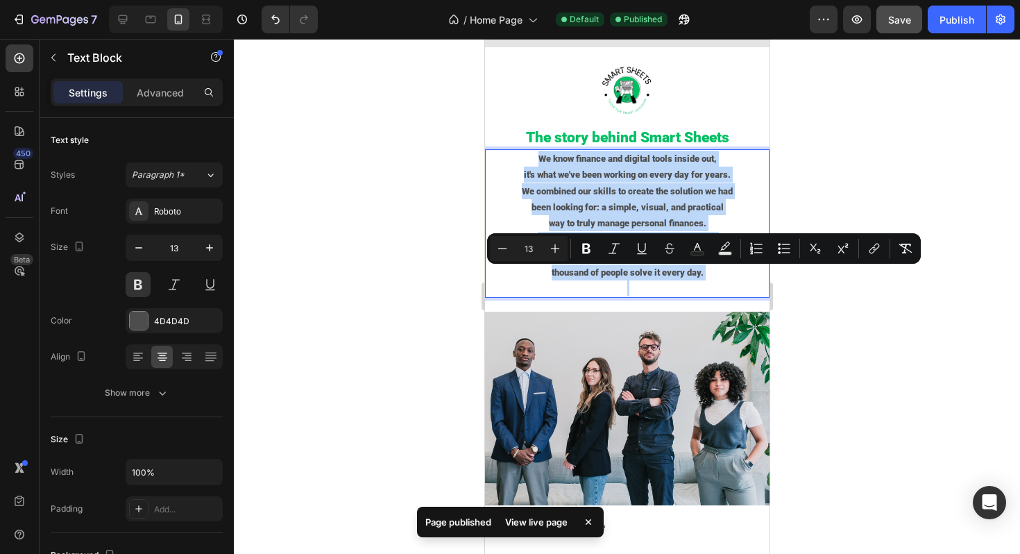
drag, startPoint x: 535, startPoint y: 273, endPoint x: 714, endPoint y: 402, distance: 220.7
click at [714, 298] on div "We know finance and digital tools inside out, it's what we've been working on e…" at bounding box center [626, 223] width 285 height 149
copy div "We know finance and digital tools inside out, it's what we've been working on e…"
click at [586, 183] on p "it's what we've been working on every day for years." at bounding box center [627, 175] width 282 height 16
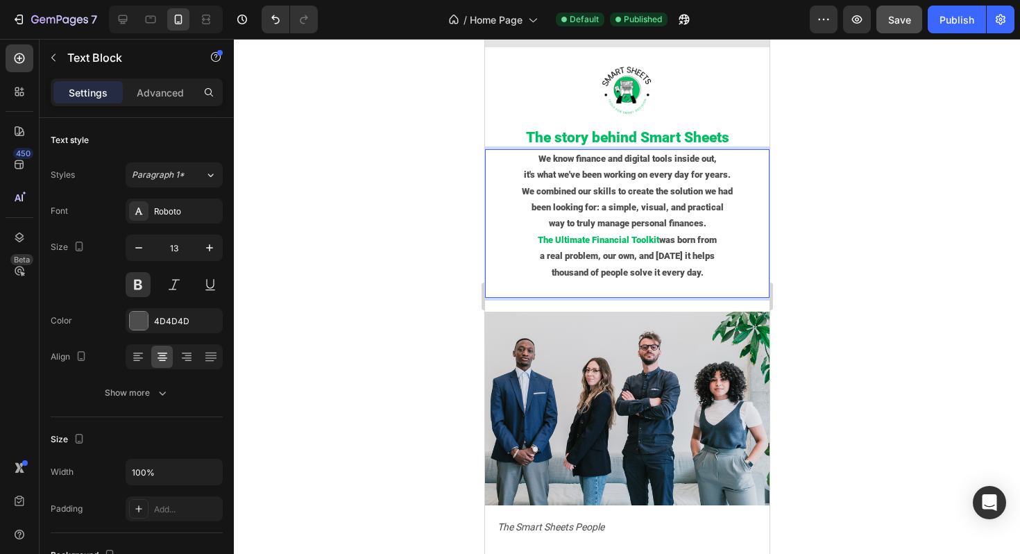
click at [603, 167] on p "We know finance and digital tools inside out," at bounding box center [627, 159] width 282 height 16
click at [525, 183] on p "it's what we've been working on every day for years." at bounding box center [627, 175] width 282 height 16
click at [588, 280] on p "thousand of people solve it every day." at bounding box center [627, 272] width 282 height 16
click at [661, 248] on p "The Ultimate Financial Toolkit was born from" at bounding box center [627, 240] width 282 height 16
click at [720, 167] on p "We know finances and digital tools inside out," at bounding box center [627, 159] width 282 height 16
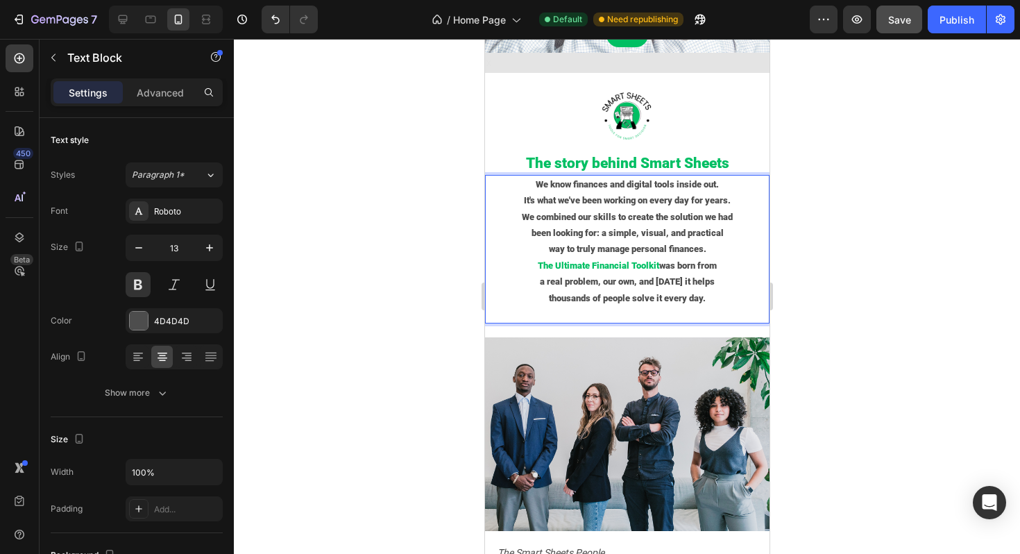
scroll to position [3436, 0]
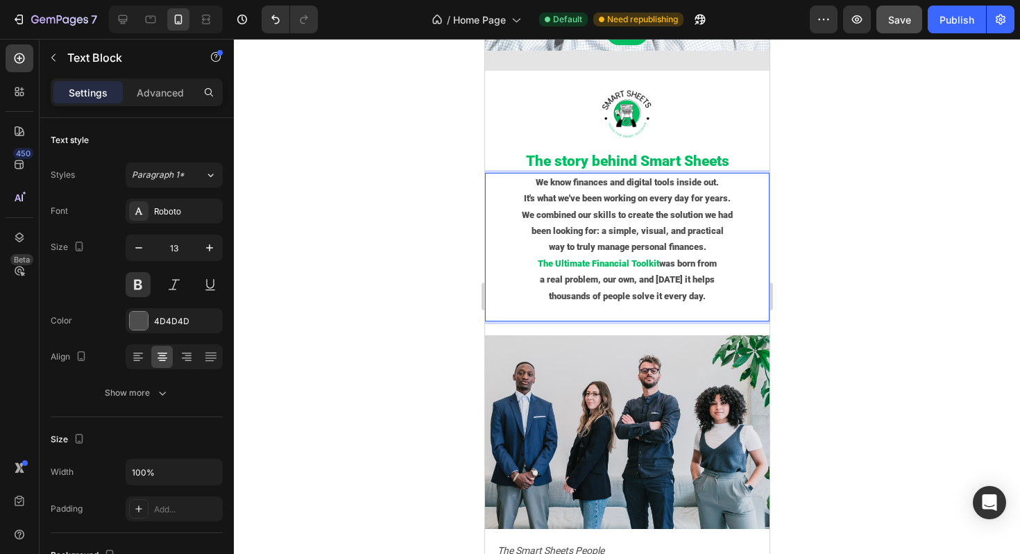
click at [604, 287] on p "a real problem, our own, and [DATE] it helps" at bounding box center [627, 279] width 282 height 16
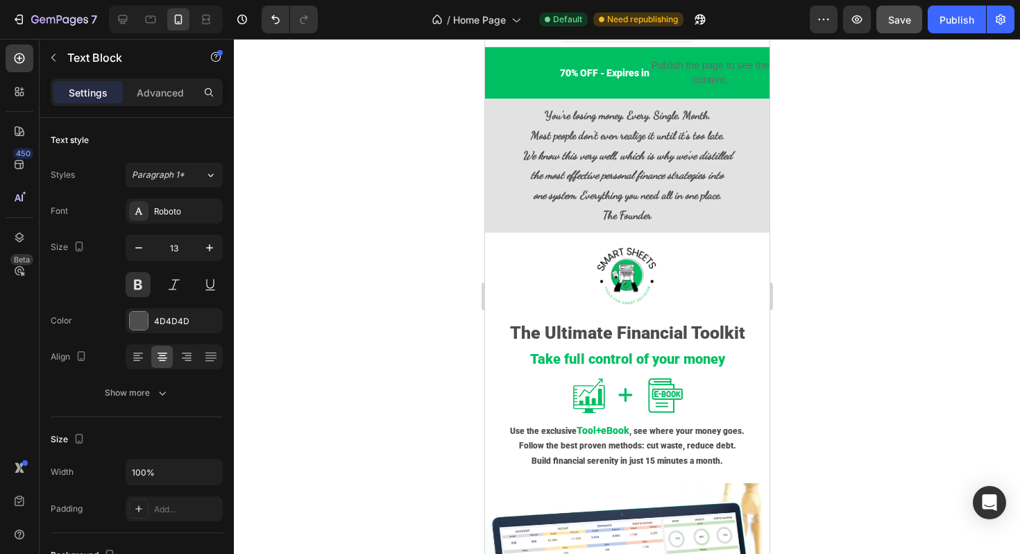
scroll to position [0, 0]
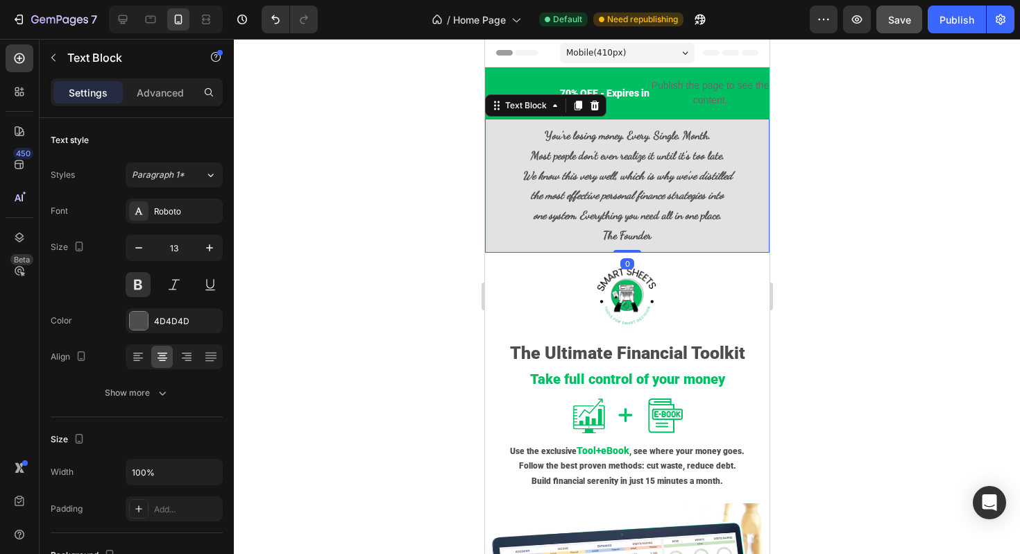
click at [537, 136] on p "You’re losing money. Every. Single. Month. Most people don’t even realize it un…" at bounding box center [627, 146] width 282 height 40
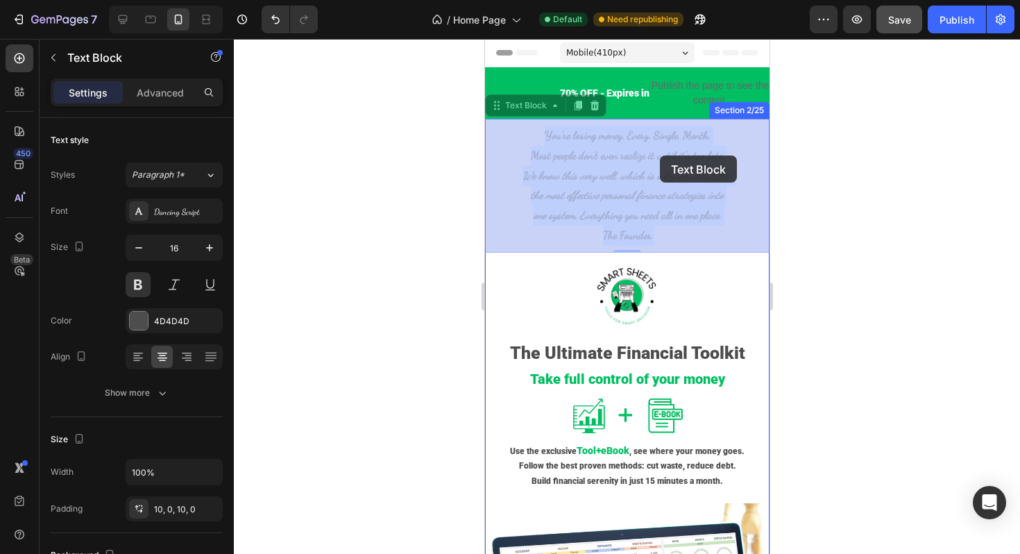
drag, startPoint x: 540, startPoint y: 136, endPoint x: 659, endPoint y: 155, distance: 120.1
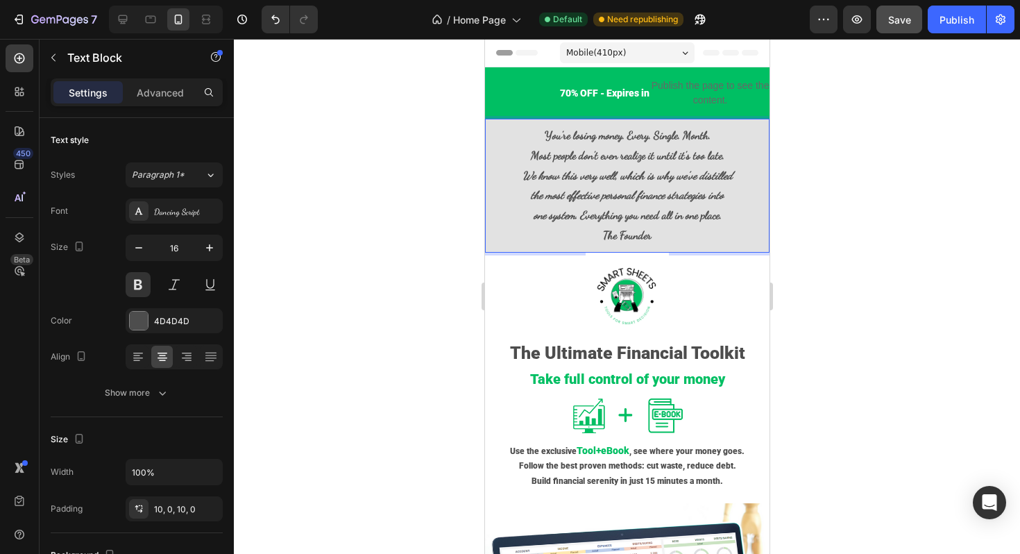
drag, startPoint x: 539, startPoint y: 137, endPoint x: 722, endPoint y: 235, distance: 207.4
click at [722, 235] on div "You’re losing money. Every. Single. Month. Most people don’t even realize it un…" at bounding box center [626, 186] width 285 height 134
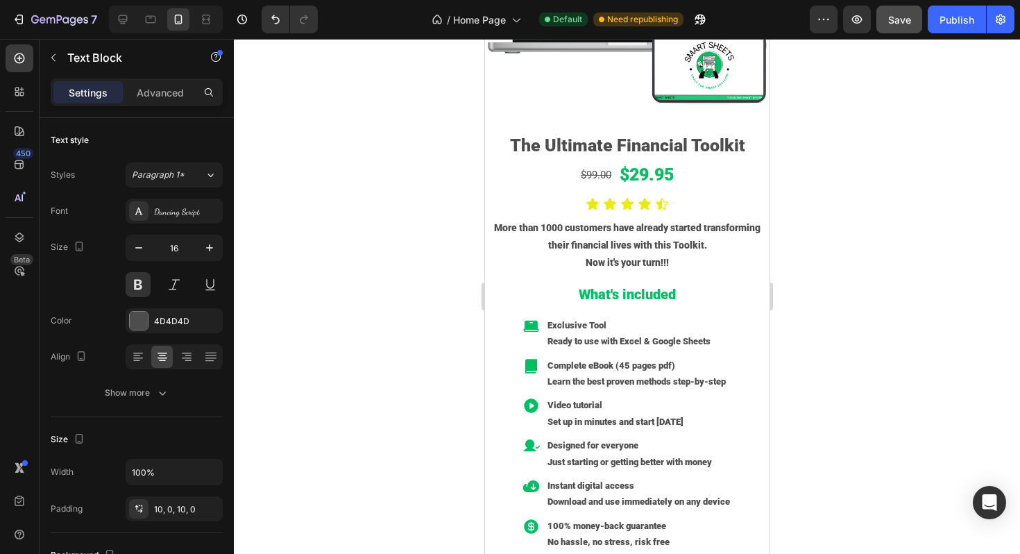
scroll to position [1268, 0]
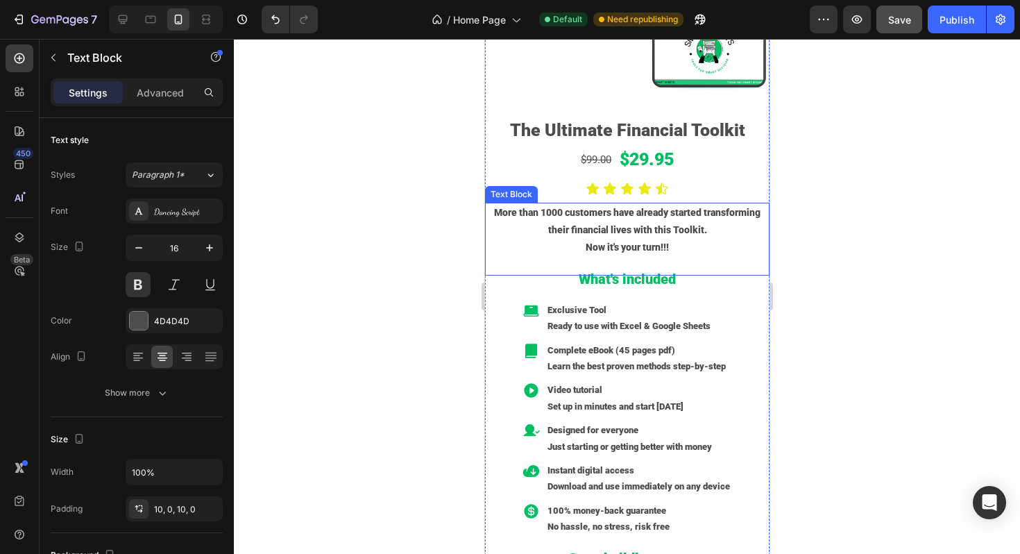
click at [550, 232] on p "More than 1000 customers have already started transforming their financial live…" at bounding box center [627, 221] width 282 height 35
click at [491, 214] on p "More than 1000 customers have already started transforming their financial live…" at bounding box center [627, 221] width 282 height 35
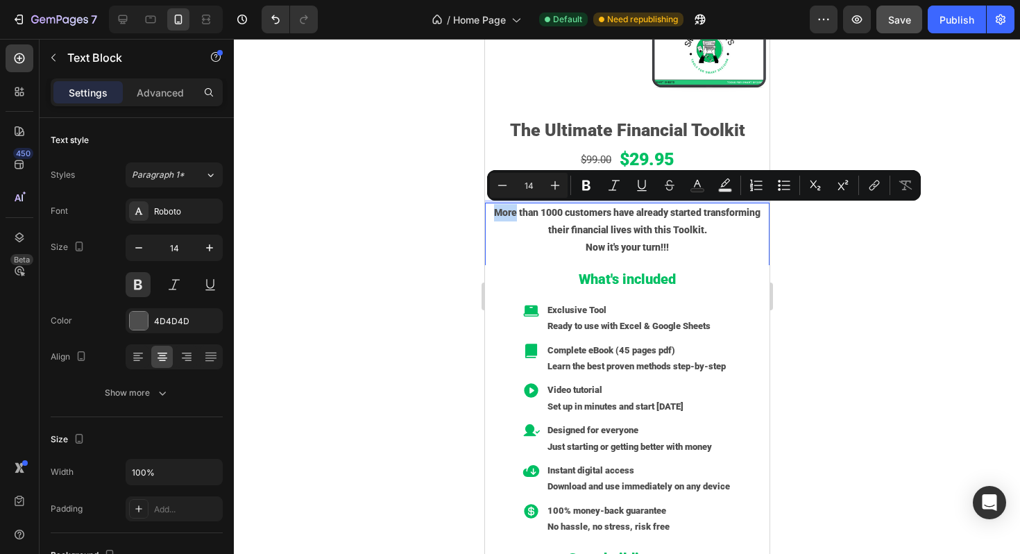
click at [491, 214] on p "More than 1000 customers have already started transforming their financial live…" at bounding box center [627, 221] width 282 height 35
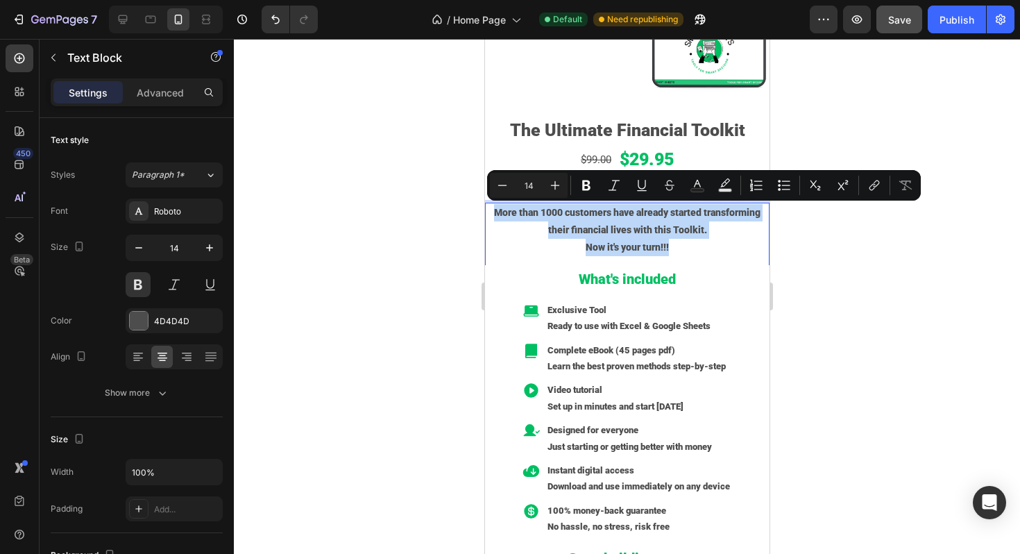
drag, startPoint x: 491, startPoint y: 214, endPoint x: 679, endPoint y: 246, distance: 190.8
click at [679, 246] on div "More than 1000 customers have already started transforming their financial live…" at bounding box center [626, 239] width 285 height 73
copy div "More than 1000 customers have already started transforming their financial live…"
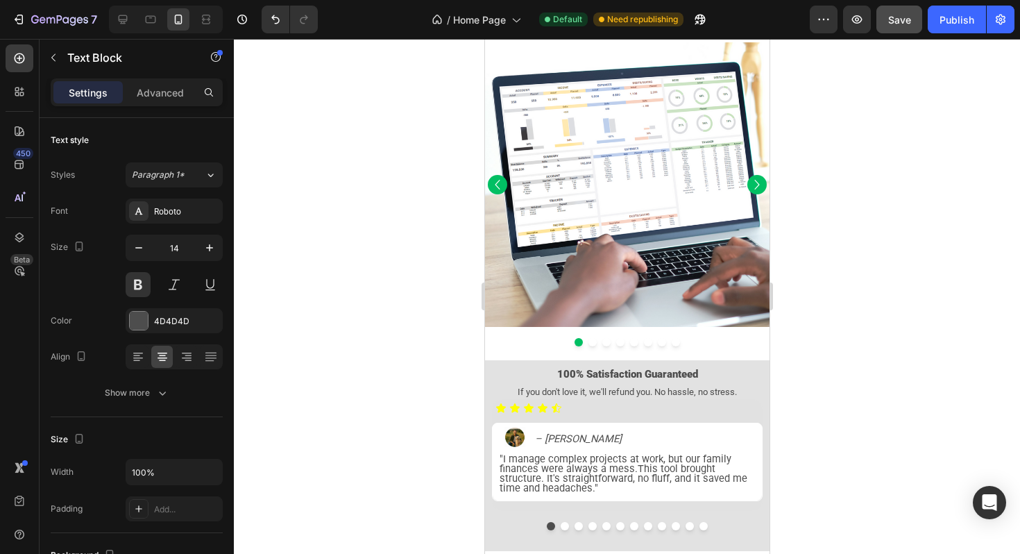
type input "16"
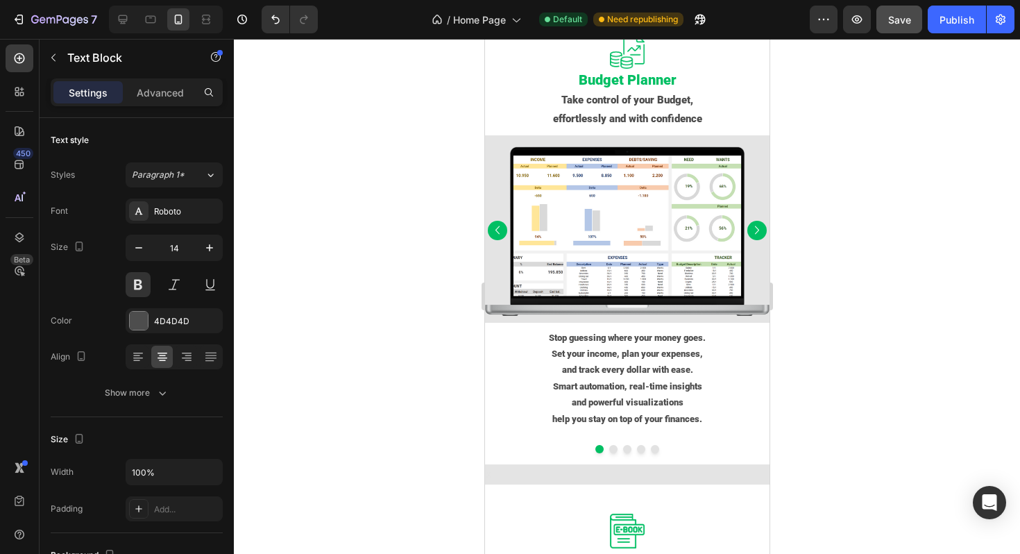
scroll to position [2052, 0]
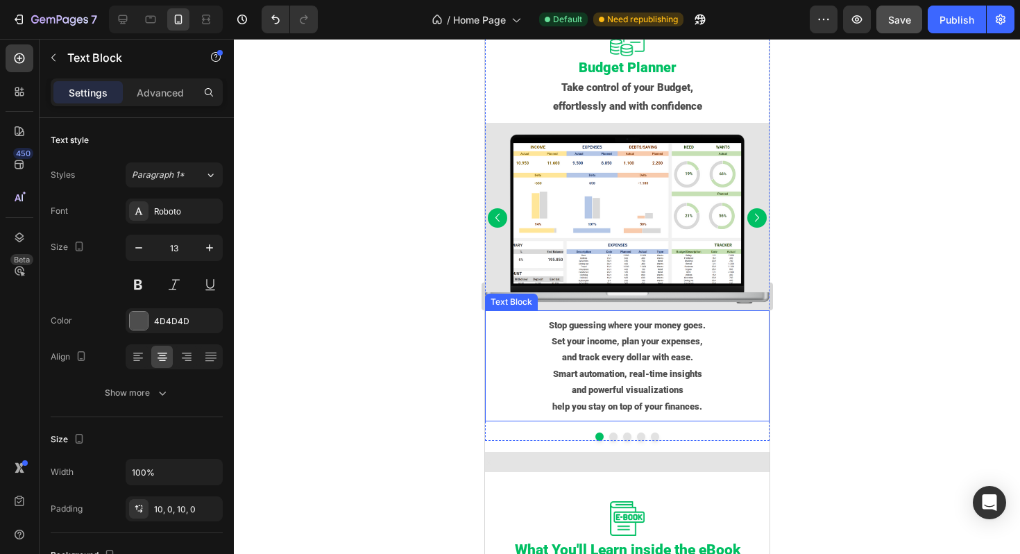
click at [542, 328] on p "Stop guessing where your money goes." at bounding box center [627, 325] width 282 height 16
click at [540, 328] on p "Stop guessing where your money goes." at bounding box center [627, 325] width 282 height 16
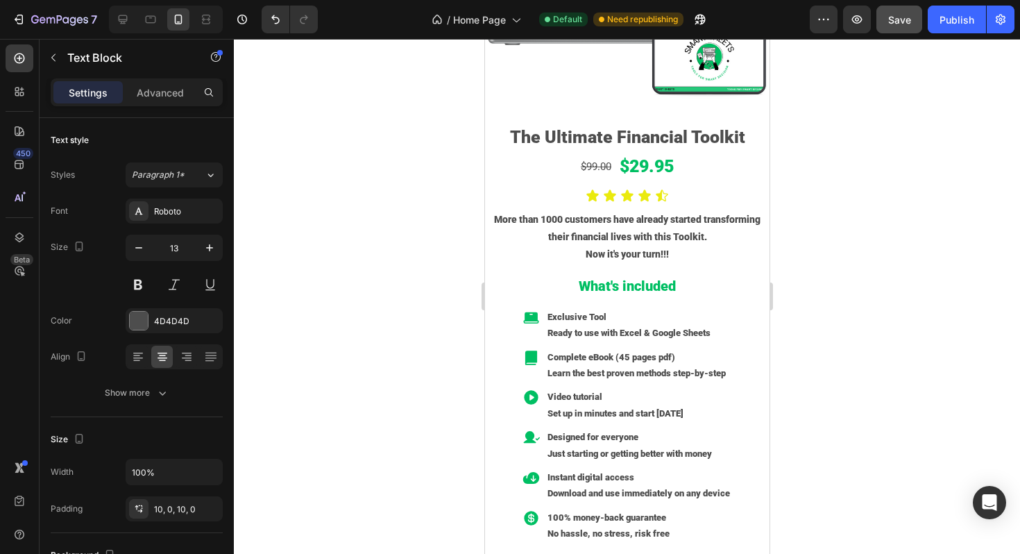
scroll to position [555, 0]
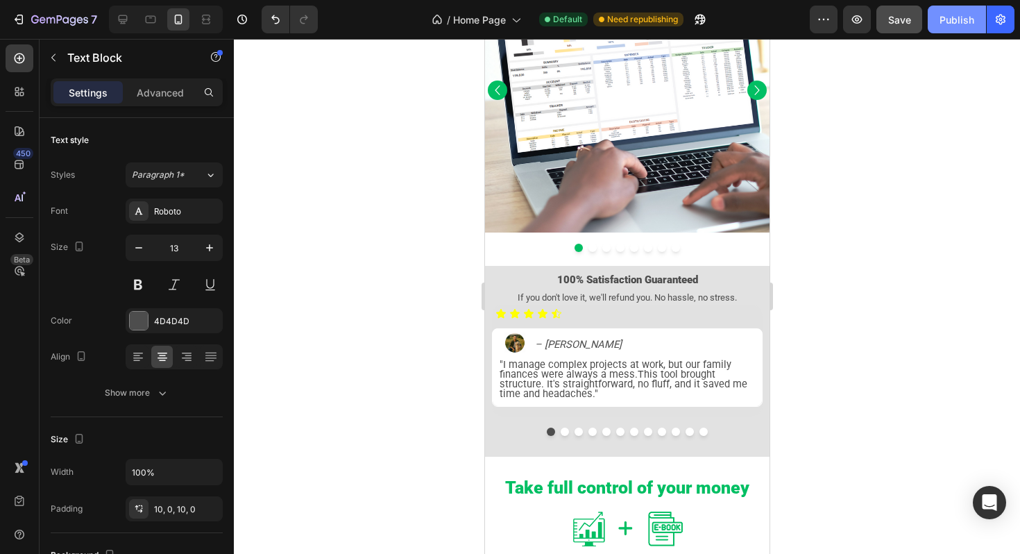
click at [949, 19] on div "Publish" at bounding box center [957, 19] width 35 height 15
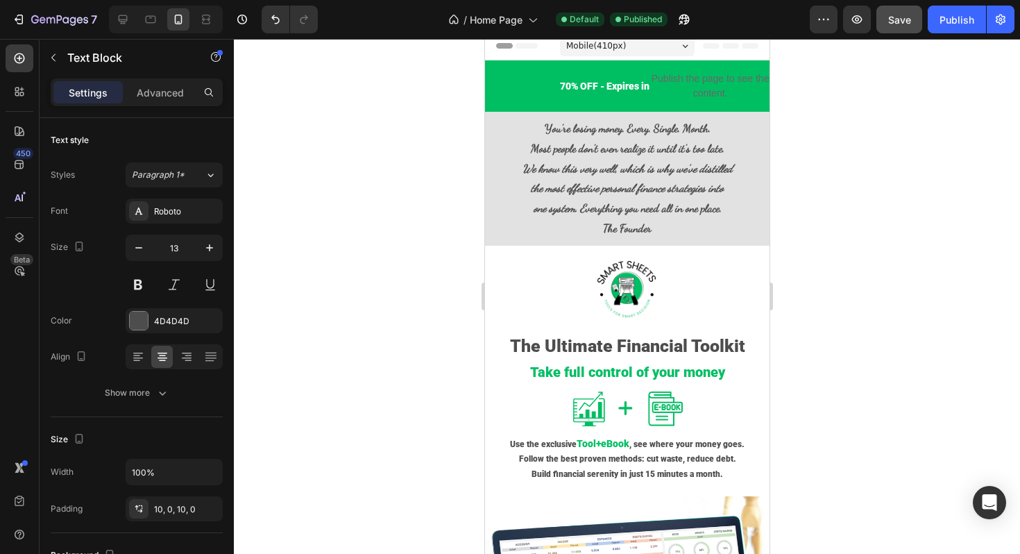
scroll to position [0, 0]
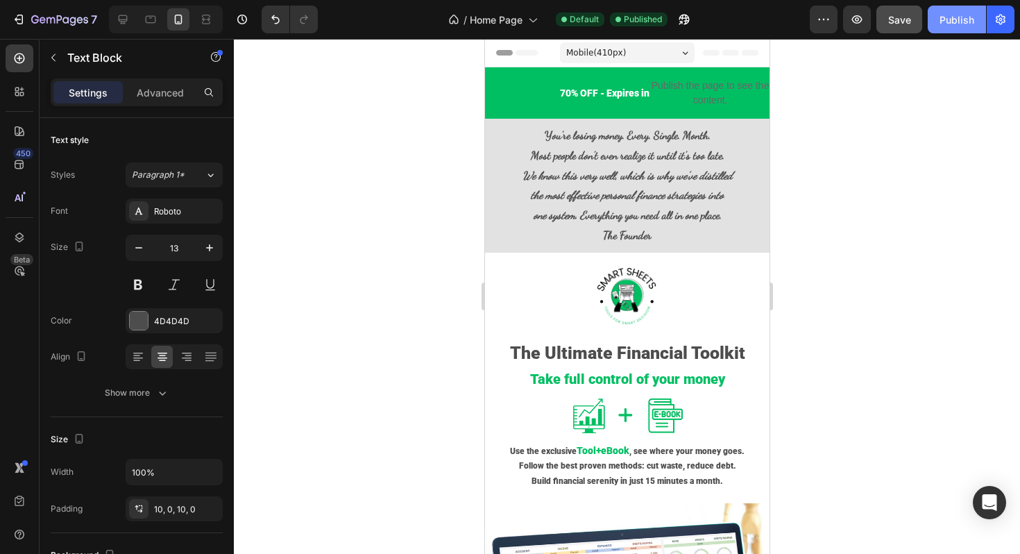
click at [953, 21] on div "Publish" at bounding box center [957, 19] width 35 height 15
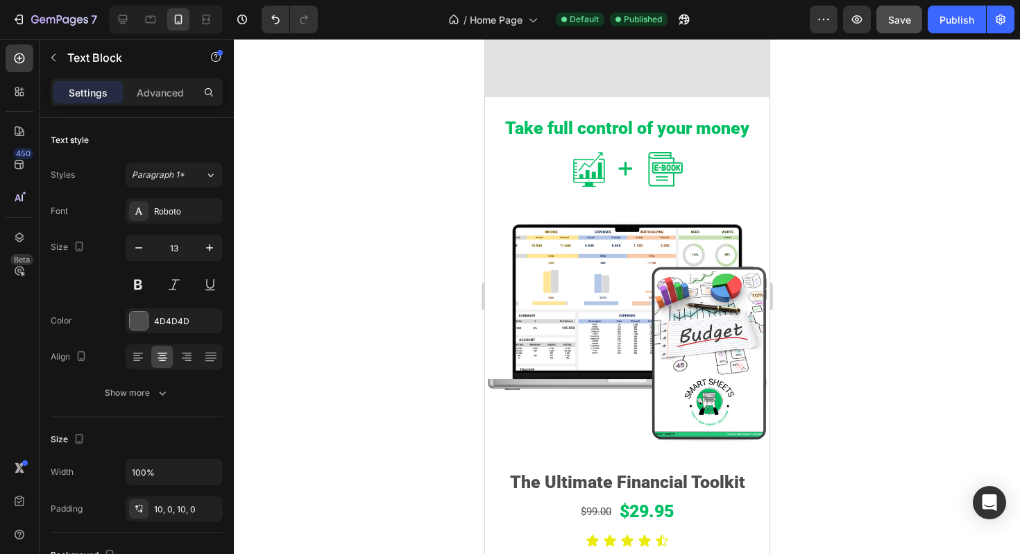
scroll to position [1144, 0]
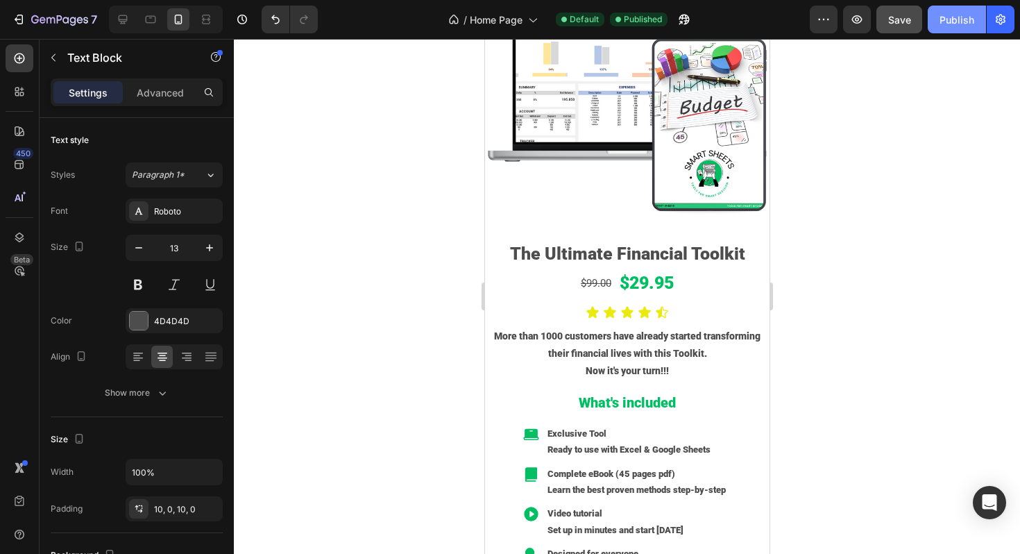
click at [953, 28] on button "Publish" at bounding box center [957, 20] width 58 height 28
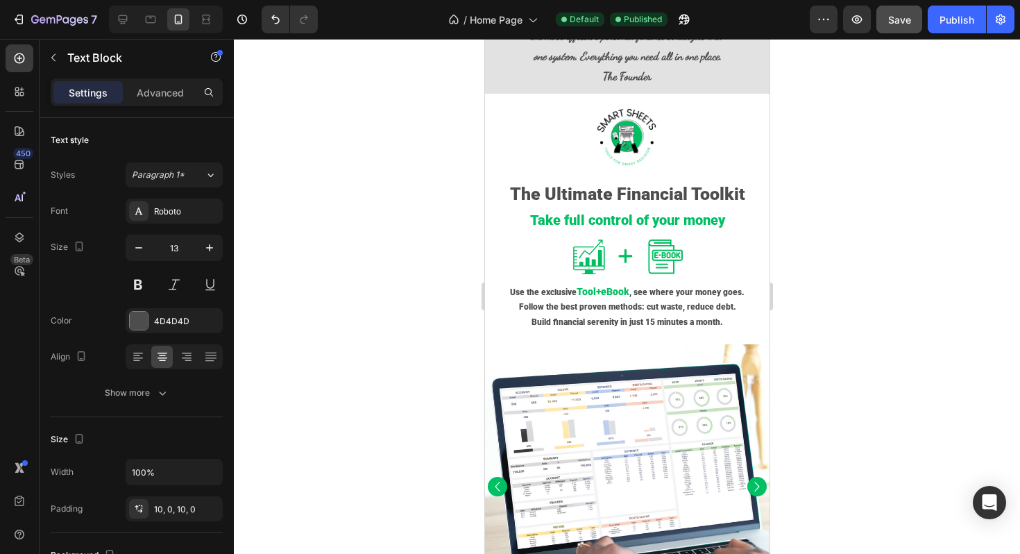
scroll to position [160, 0]
click at [121, 24] on icon at bounding box center [123, 19] width 14 height 14
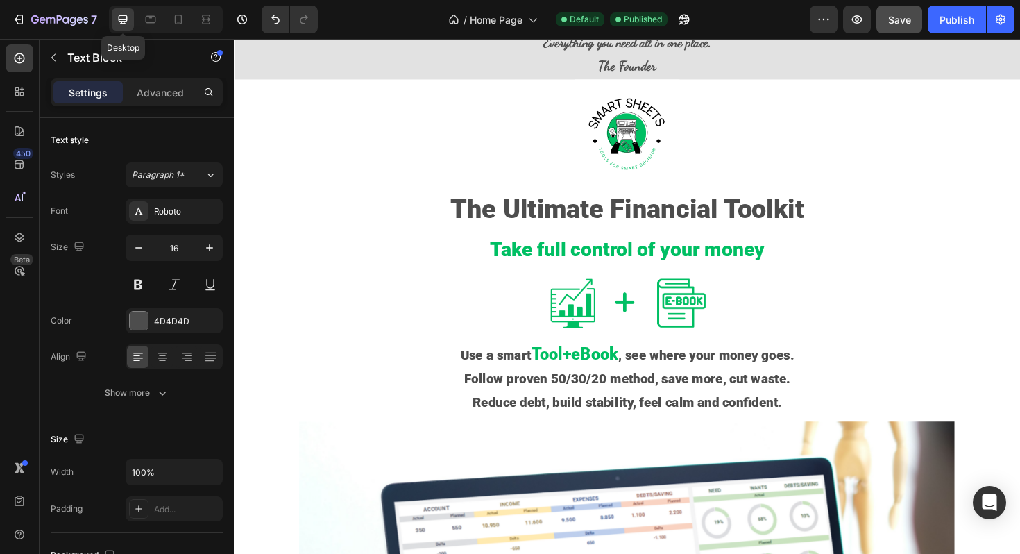
scroll to position [91, 0]
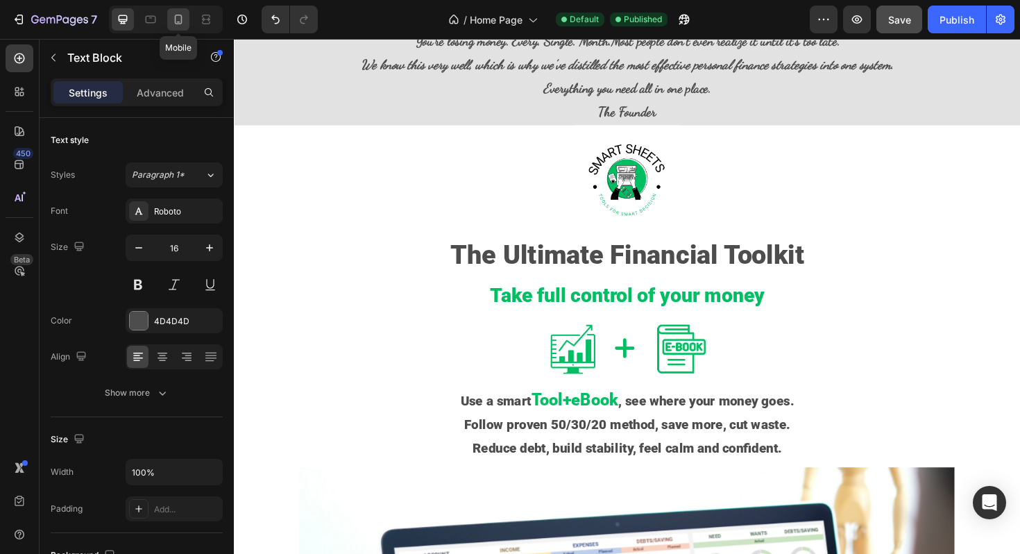
click at [183, 25] on icon at bounding box center [178, 19] width 14 height 14
type input "13"
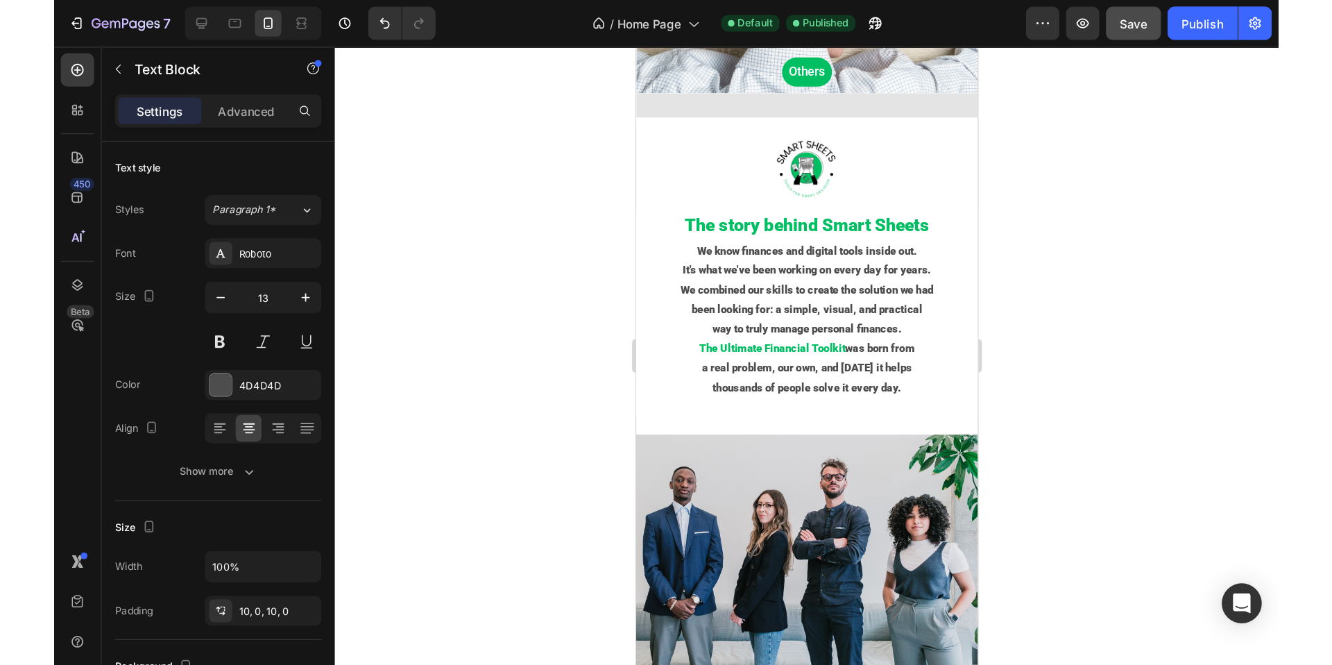
scroll to position [3531, 0]
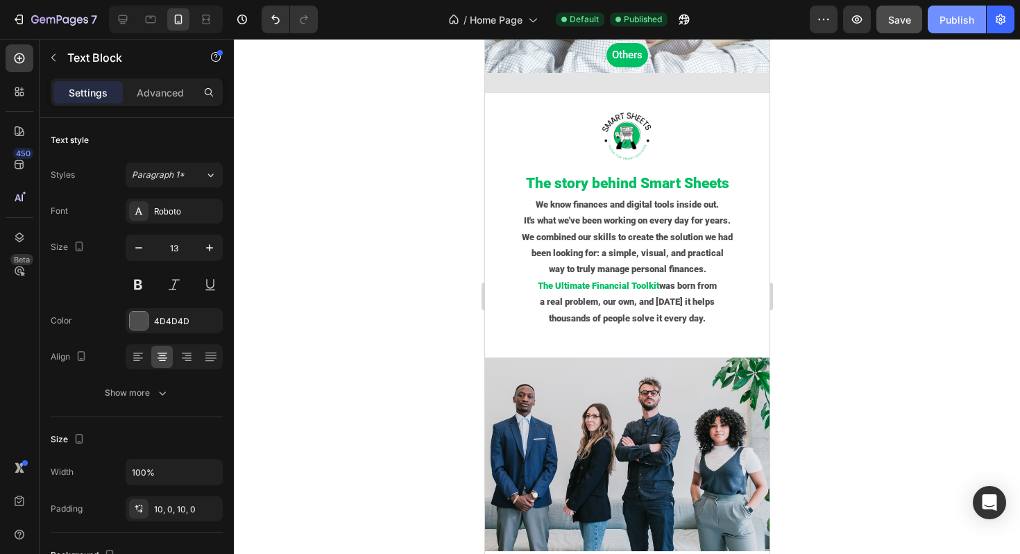
click at [944, 21] on div "Publish" at bounding box center [957, 19] width 35 height 15
